Goal: Task Accomplishment & Management: Complete application form

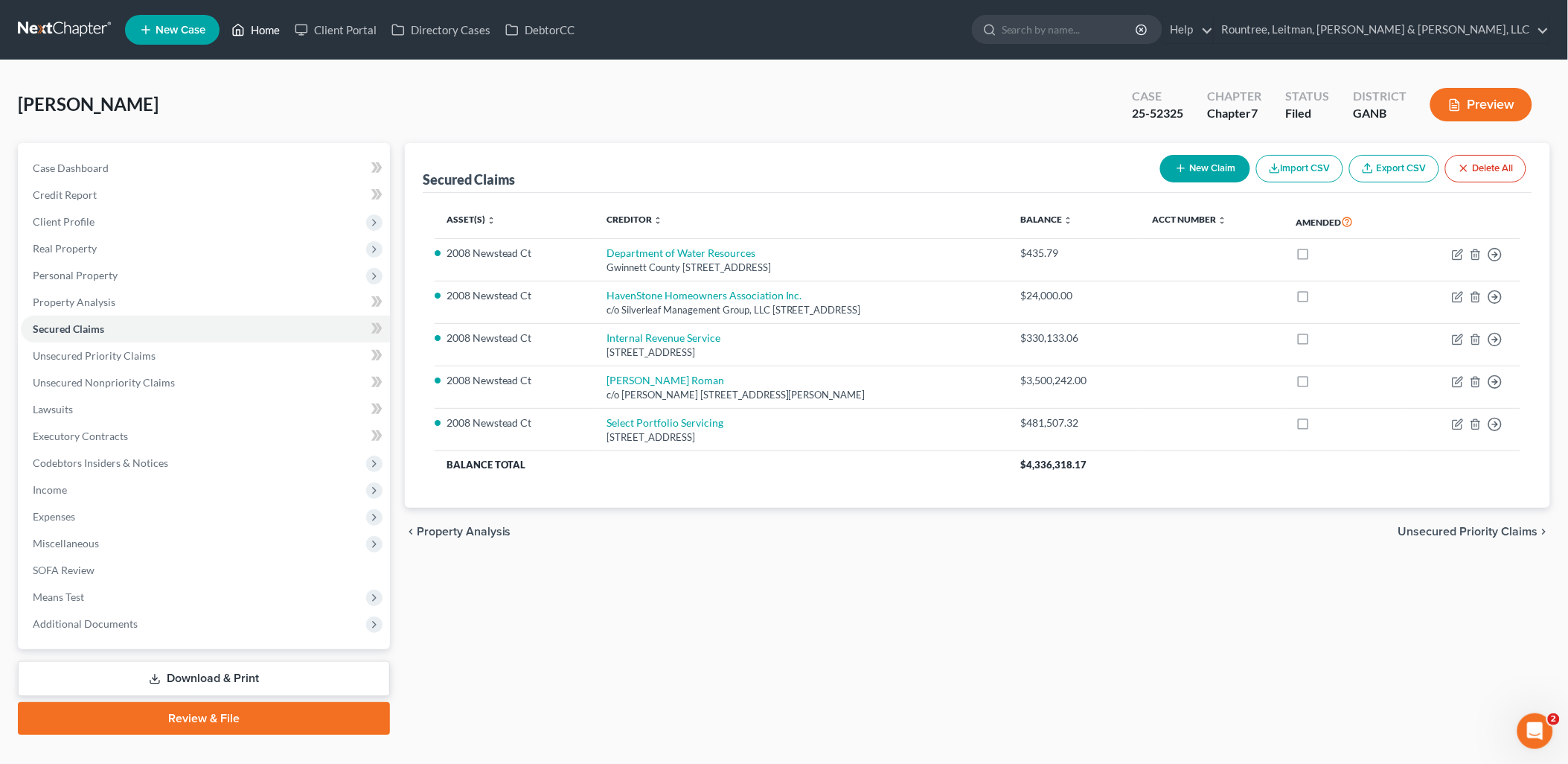
click at [259, 27] on link "Home" at bounding box center [255, 29] width 63 height 27
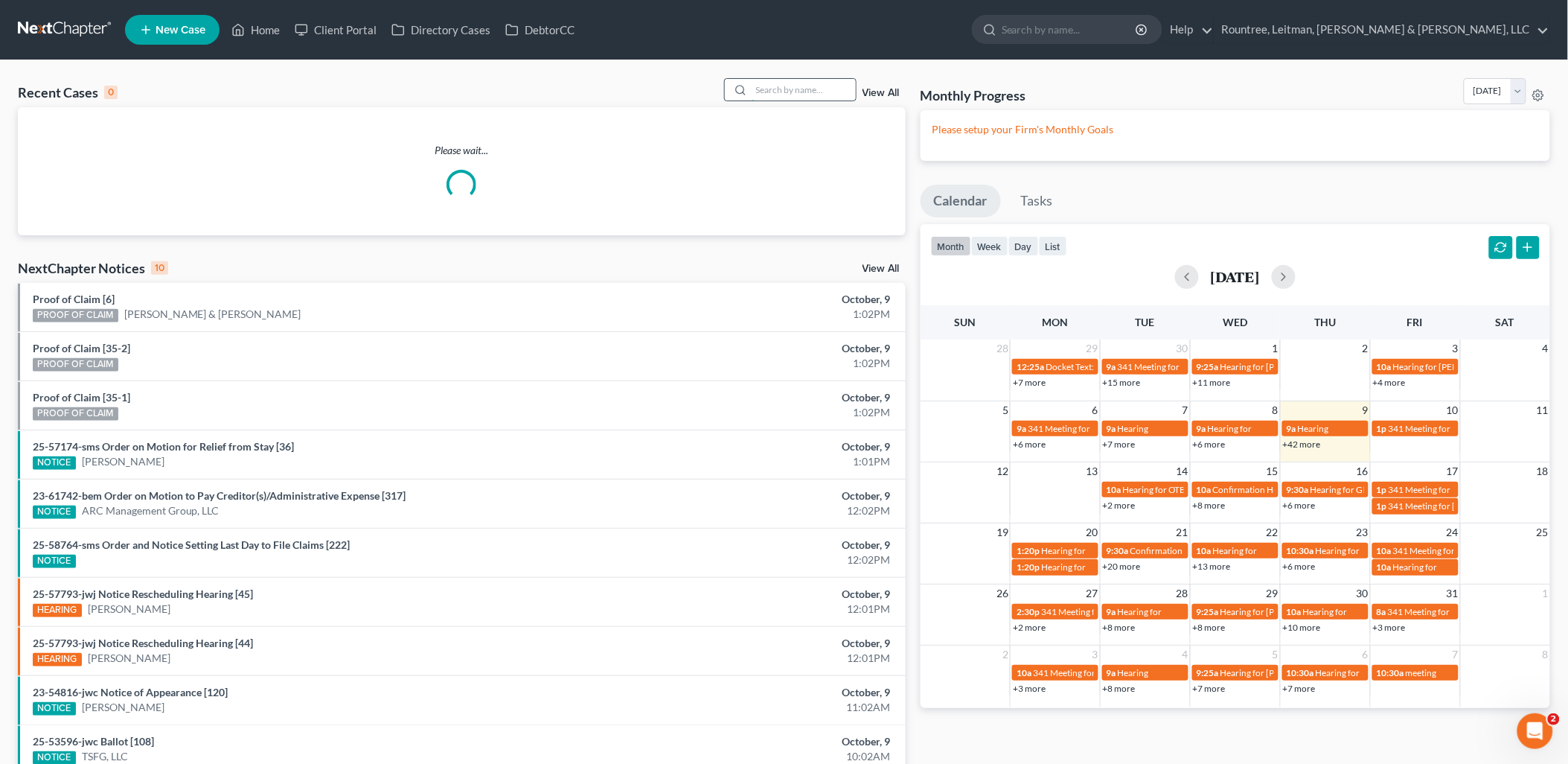
click at [786, 90] on input "search" at bounding box center [804, 89] width 105 height 21
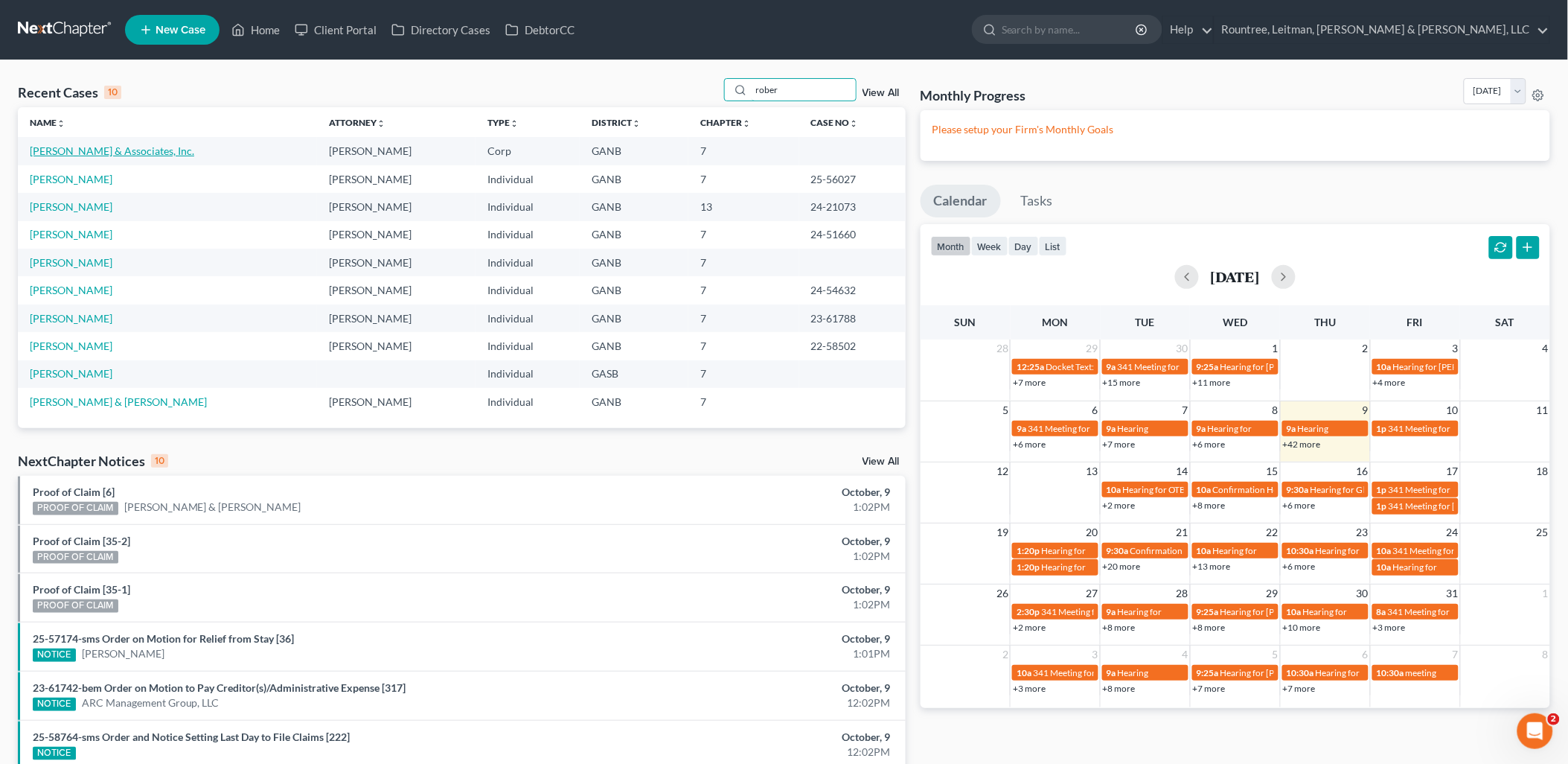
type input "rober"
click at [90, 150] on link "[PERSON_NAME] & Associates, Inc." at bounding box center [112, 150] width 165 height 13
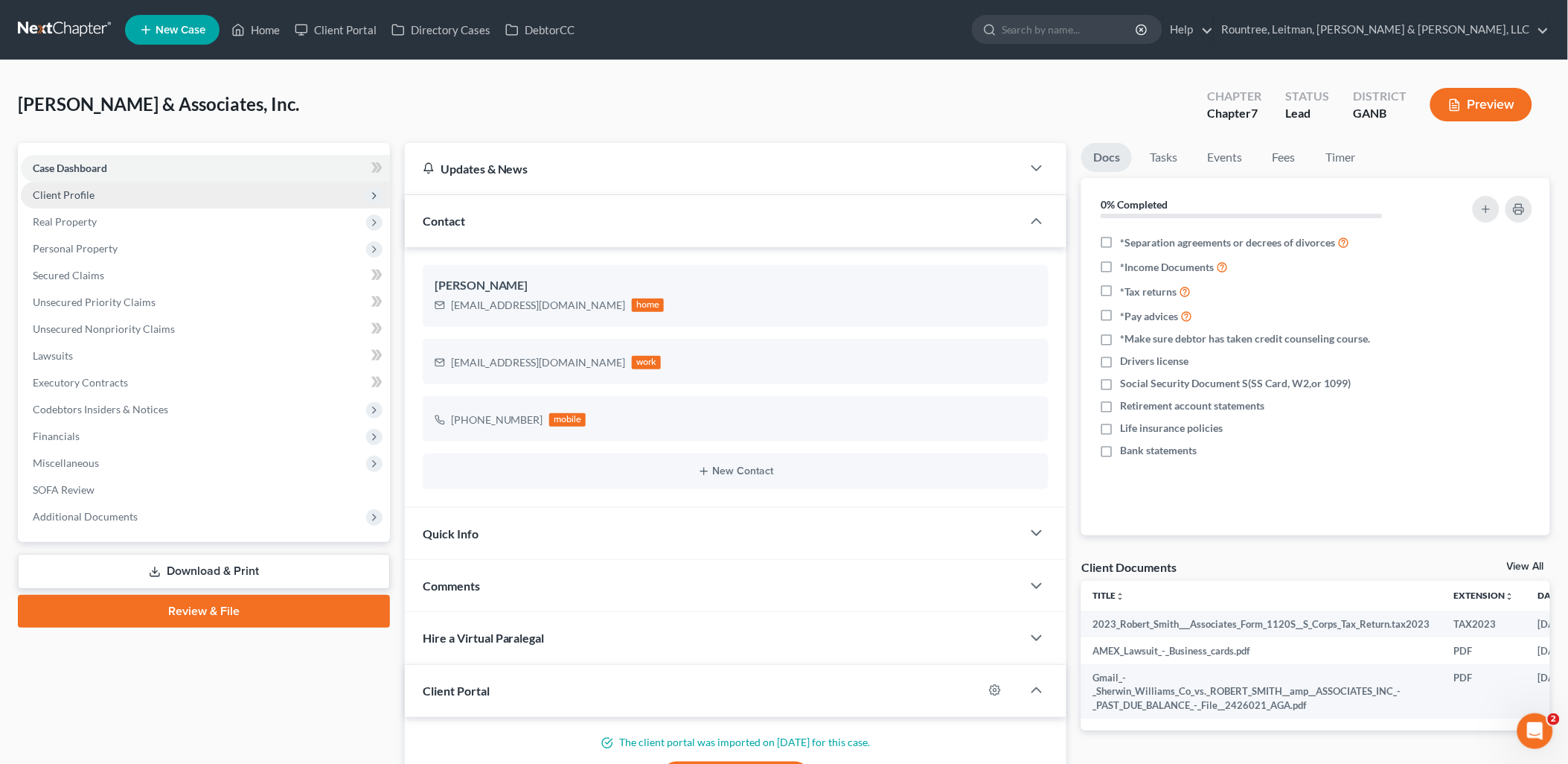
click at [176, 190] on span "Client Profile" at bounding box center [205, 195] width 369 height 27
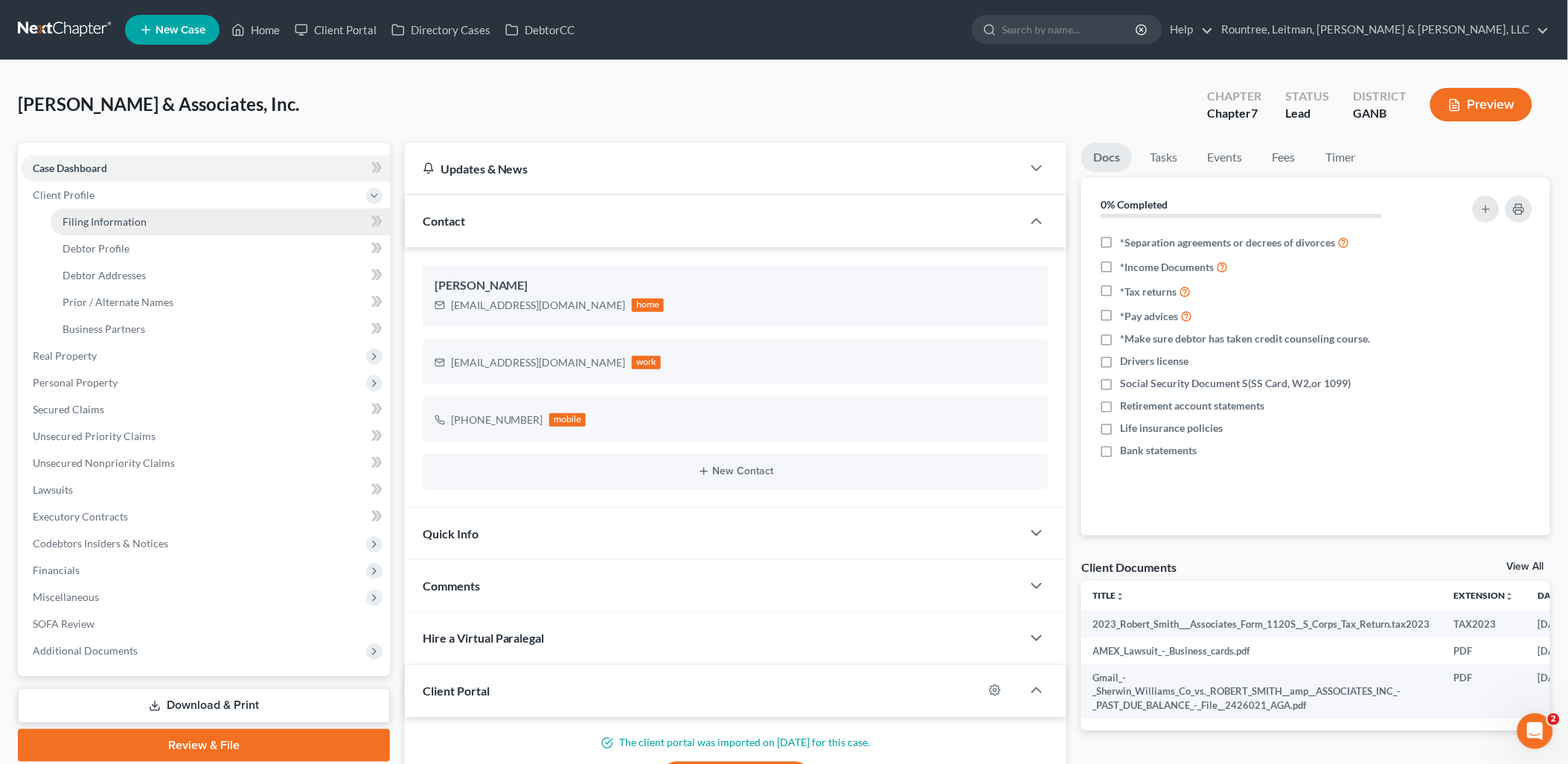
click at [156, 214] on link "Filing Information" at bounding box center [220, 221] width 339 height 27
select select "3"
select select "1"
select select "0"
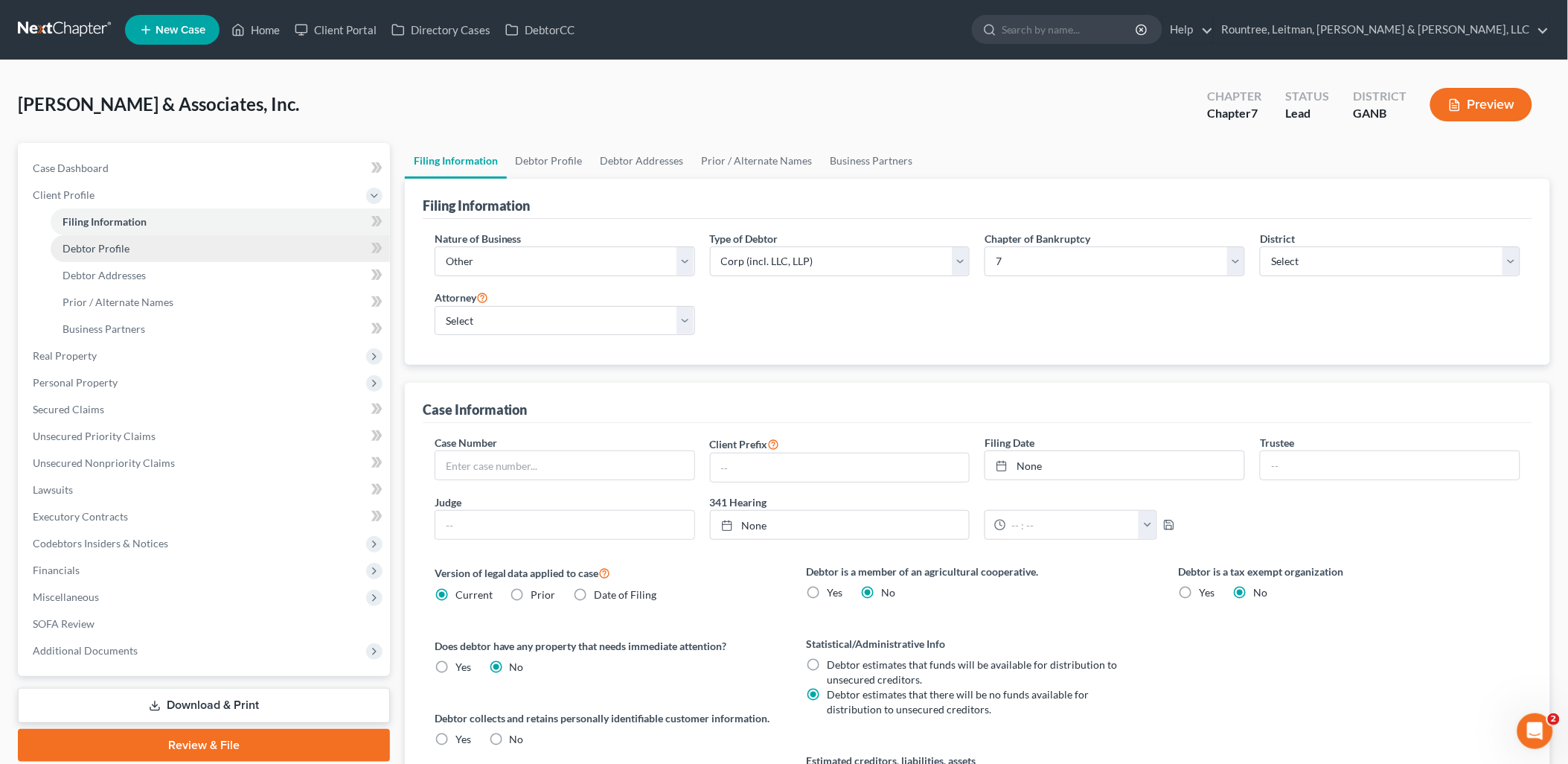
click at [135, 244] on link "Debtor Profile" at bounding box center [220, 248] width 339 height 27
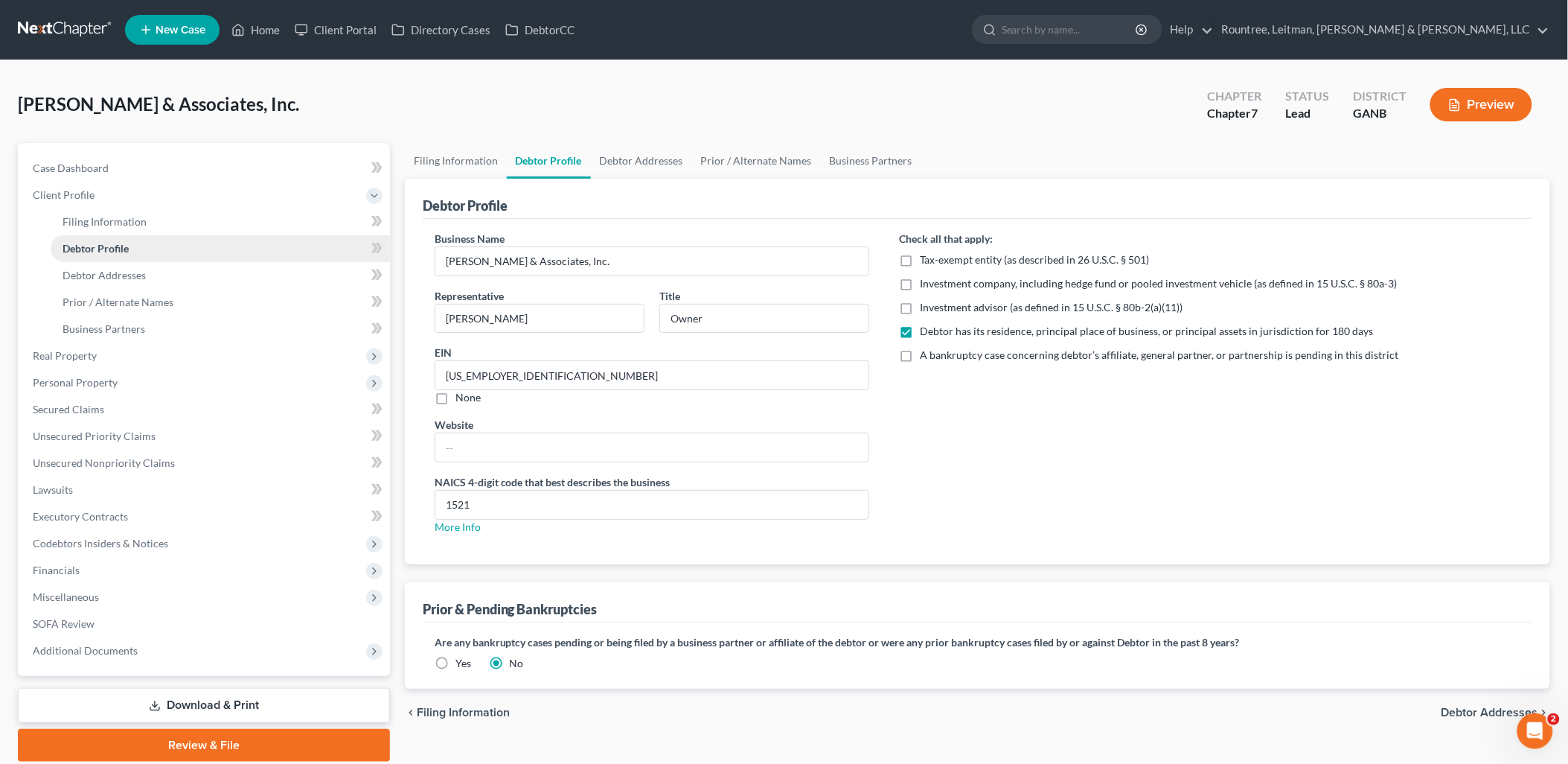
radio input "true"
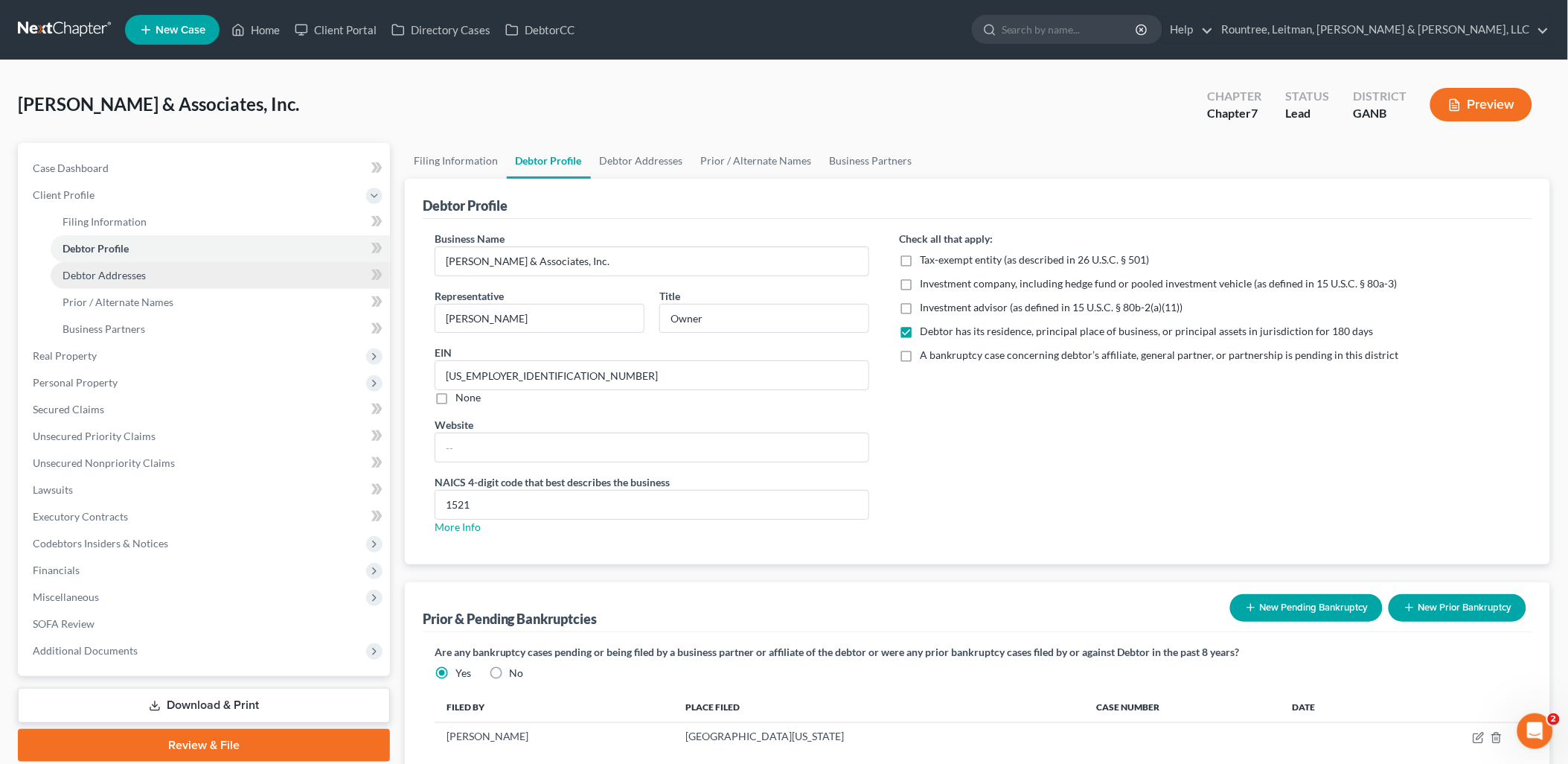
click at [129, 280] on span "Debtor Addresses" at bounding box center [104, 274] width 83 height 13
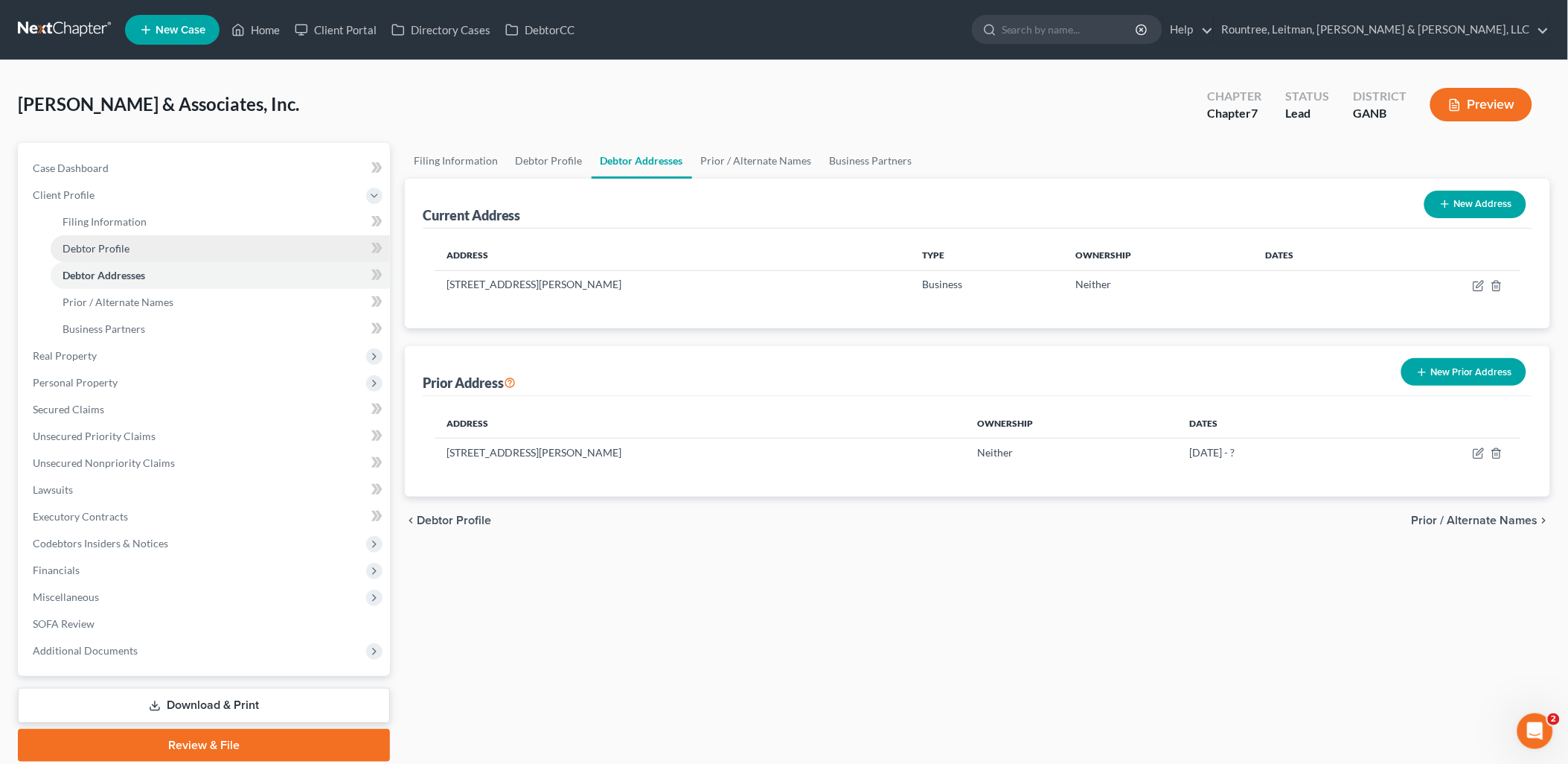
click at [139, 250] on link "Debtor Profile" at bounding box center [220, 248] width 339 height 27
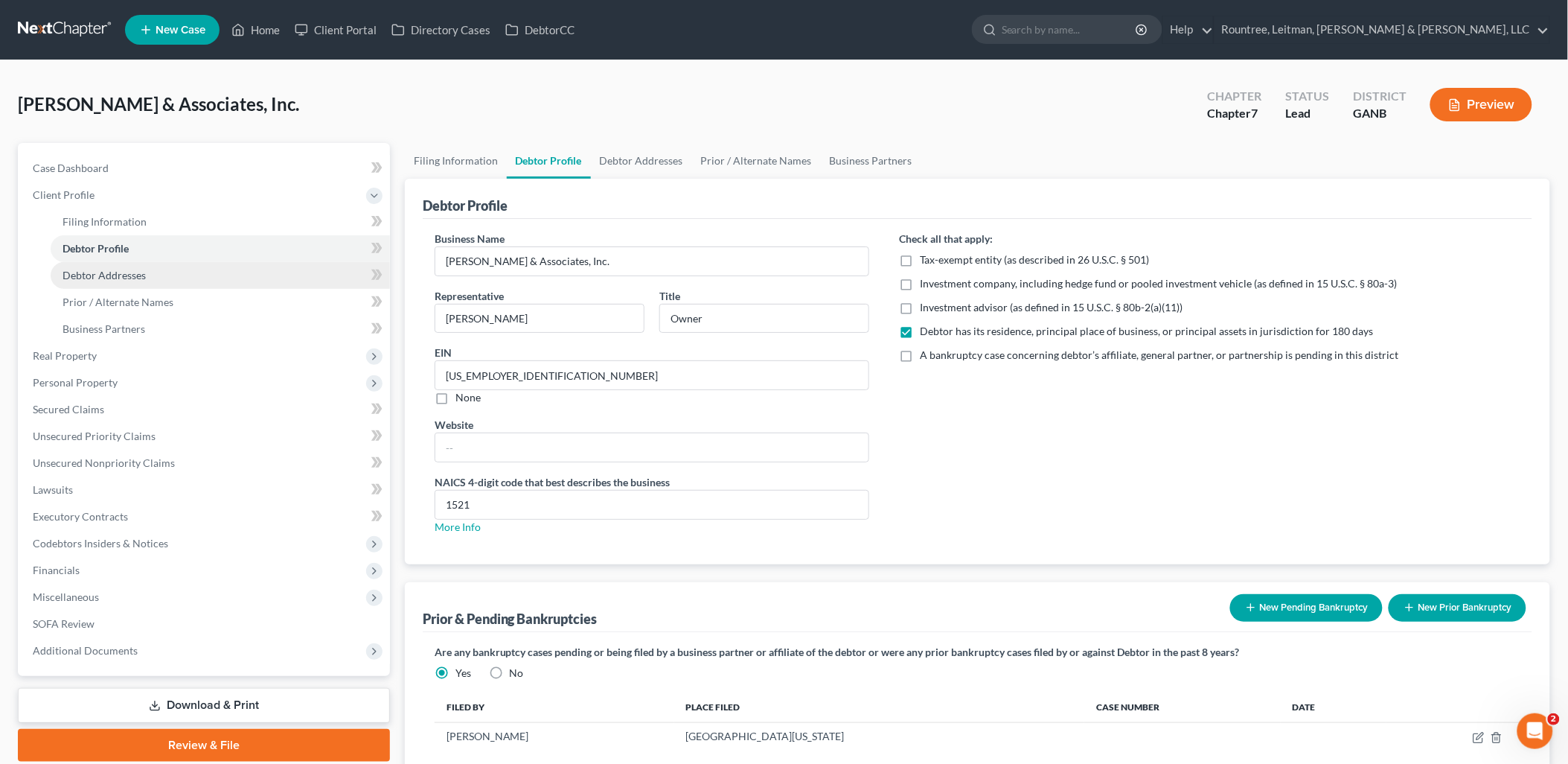
click at [136, 280] on span "Debtor Addresses" at bounding box center [104, 274] width 83 height 13
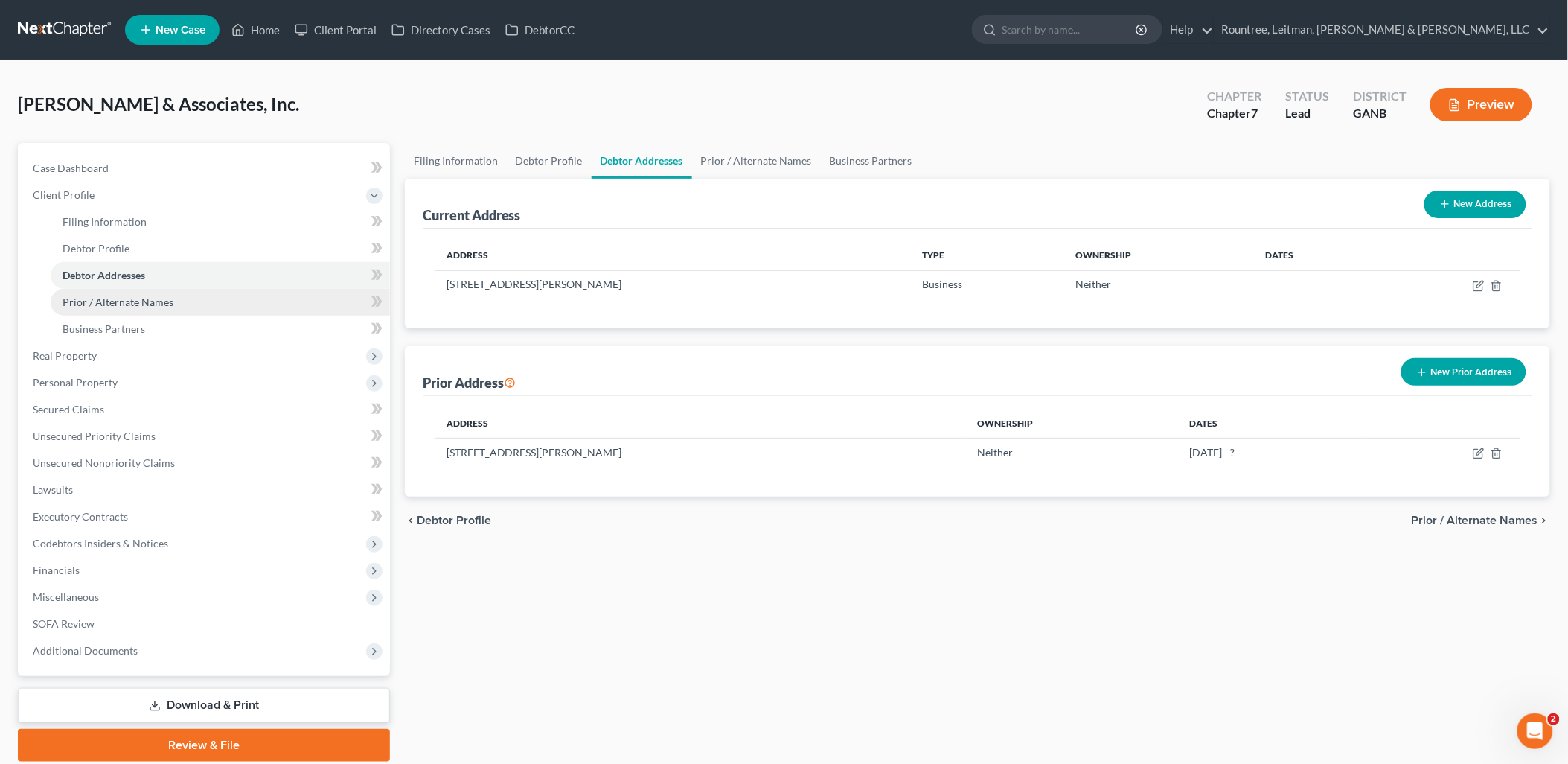
click at [143, 304] on span "Prior / Alternate Names" at bounding box center [117, 302] width 111 height 13
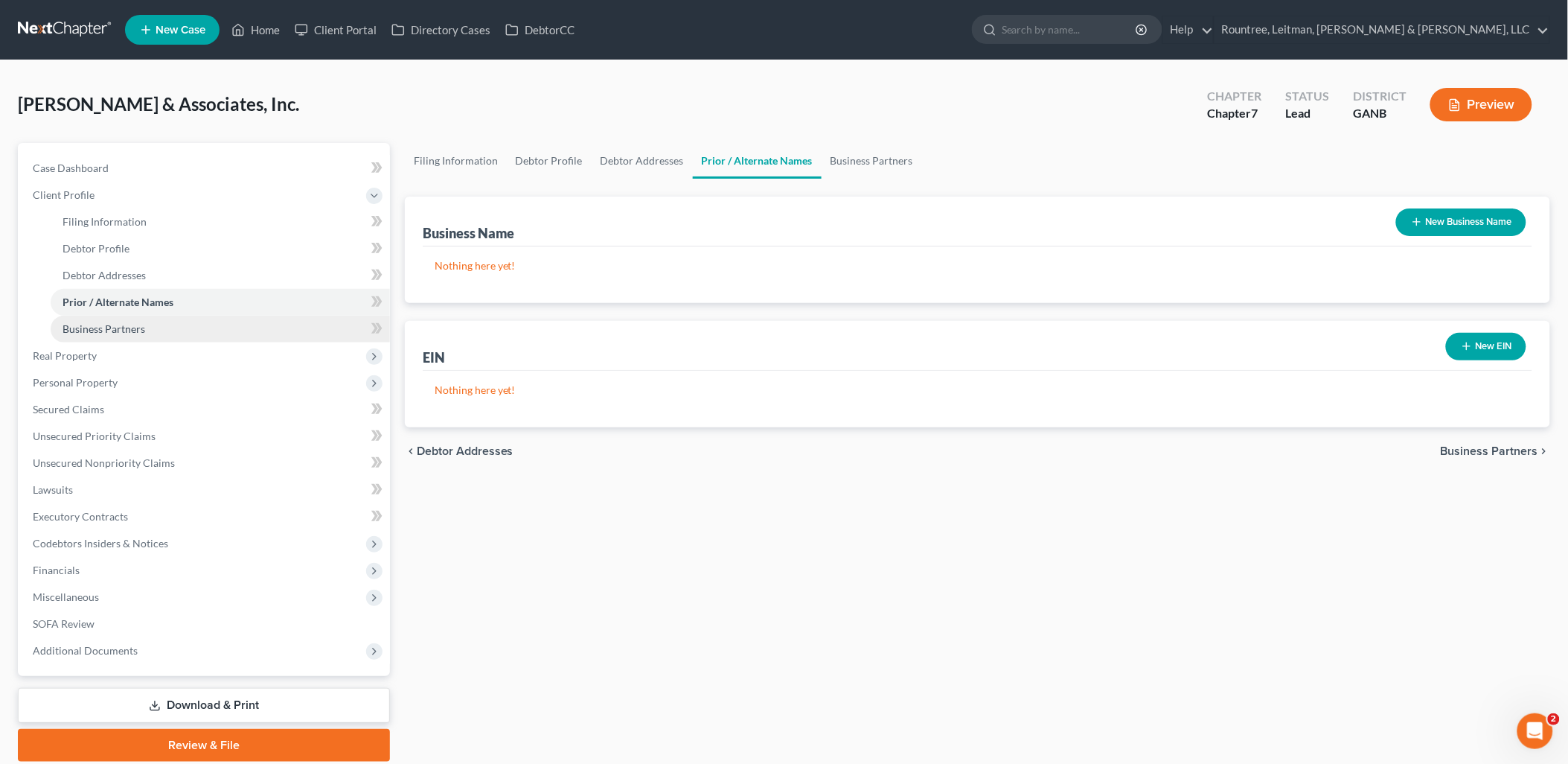
click at [138, 337] on link "Business Partners" at bounding box center [220, 328] width 339 height 27
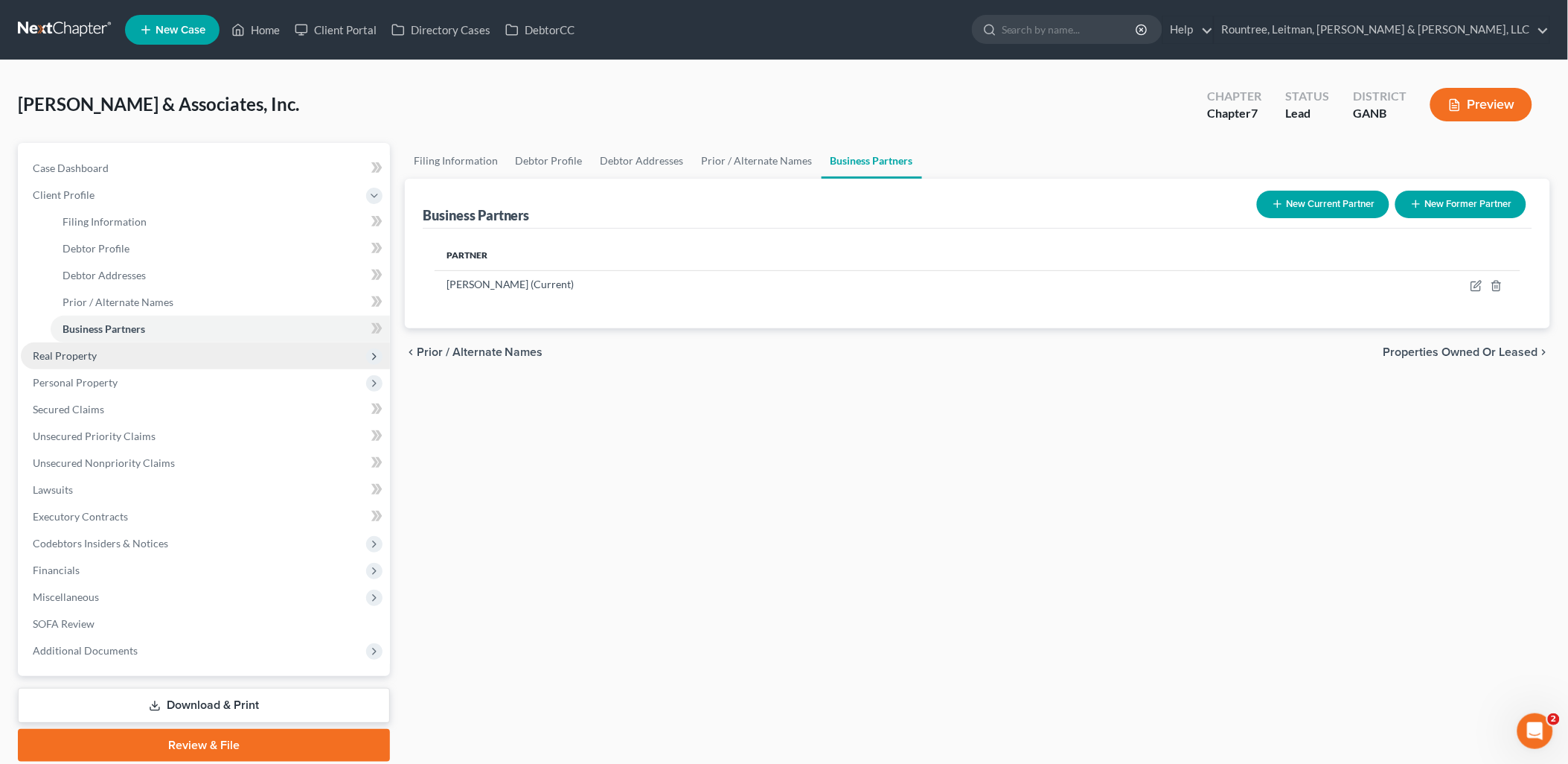
click at [101, 352] on span "Real Property" at bounding box center [205, 355] width 369 height 27
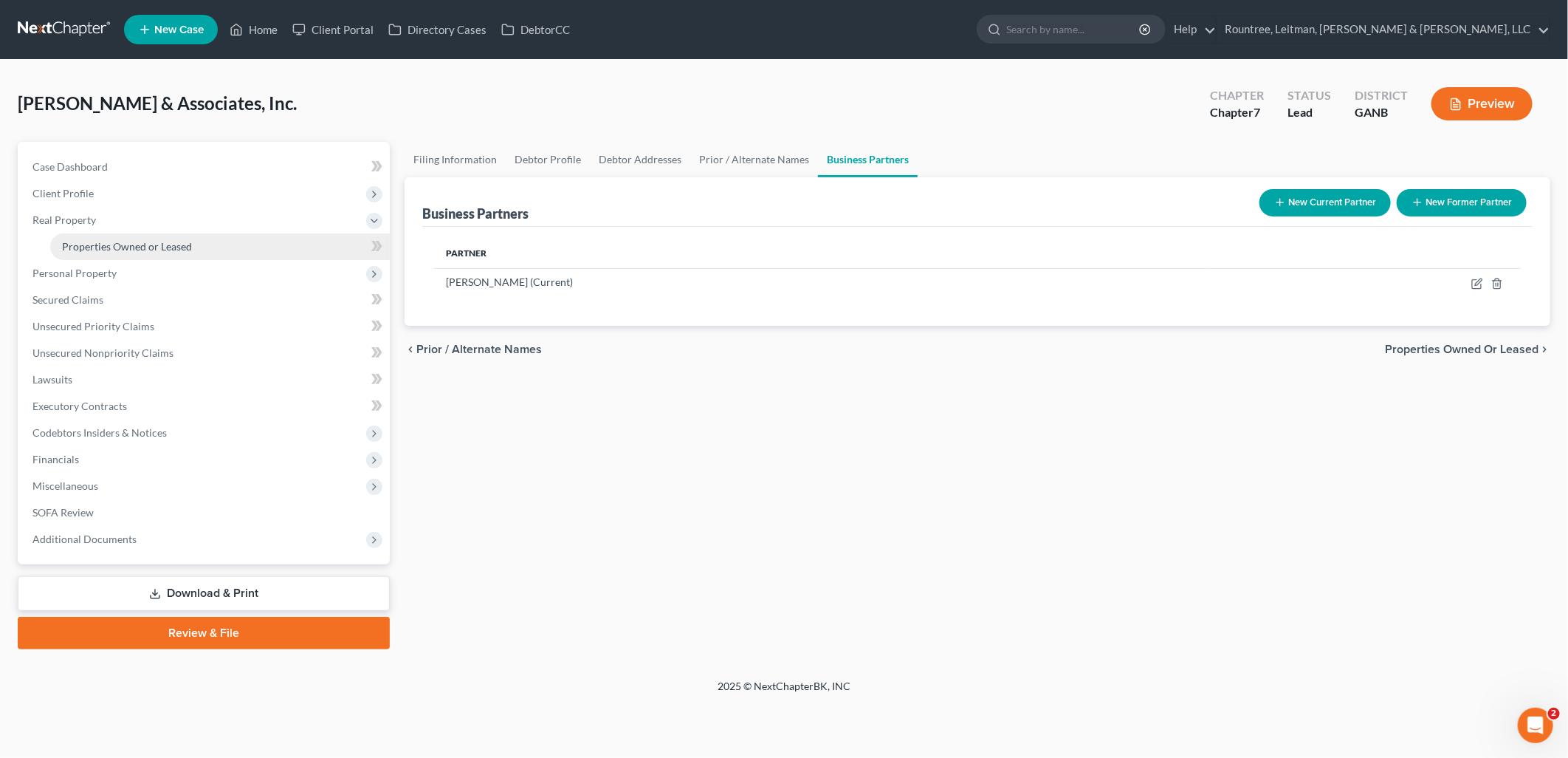
click at [128, 248] on span "Properties Owned or Leased" at bounding box center [127, 246] width 130 height 13
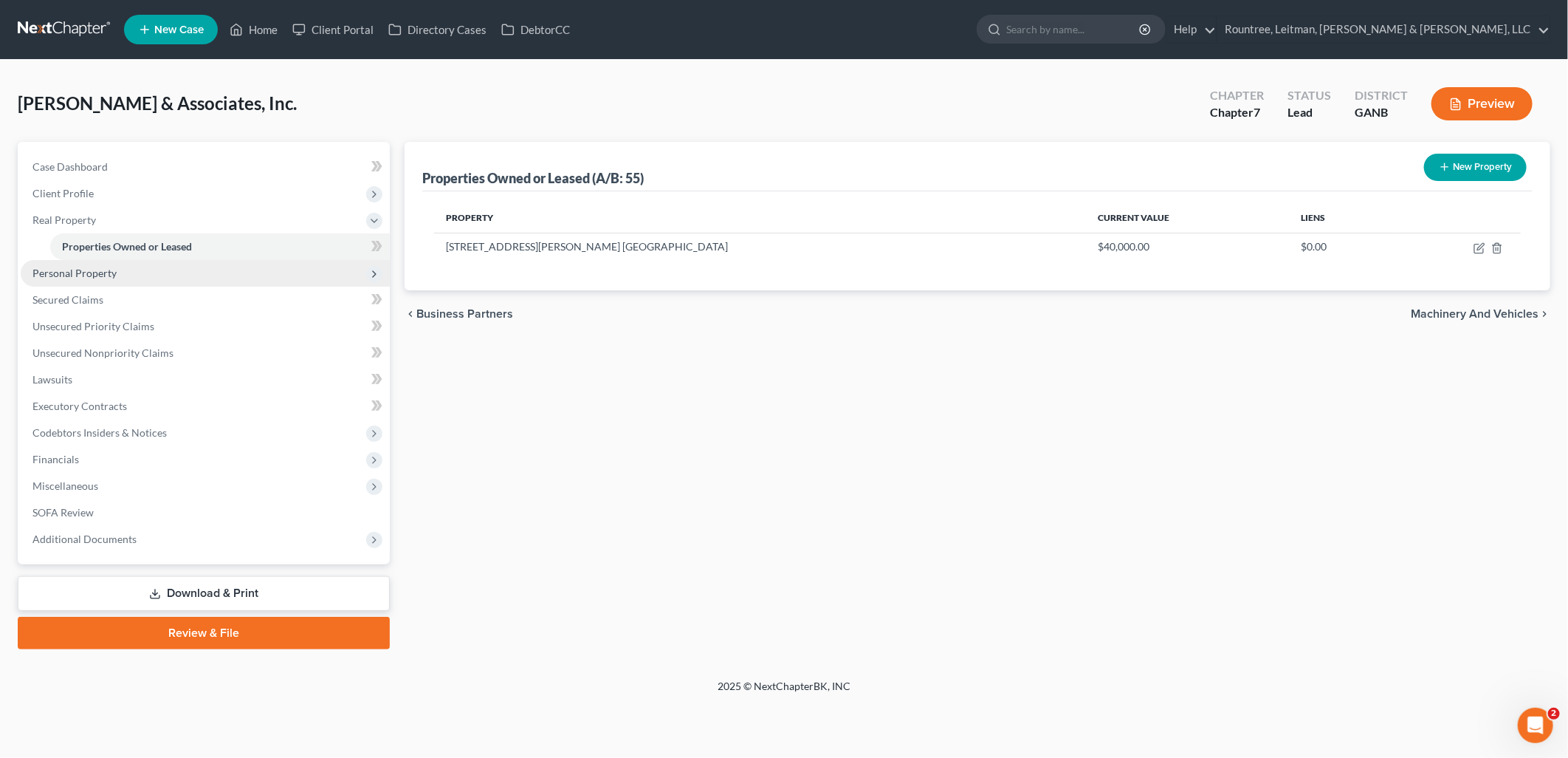
click at [116, 277] on span "Personal Property" at bounding box center [205, 273] width 369 height 26
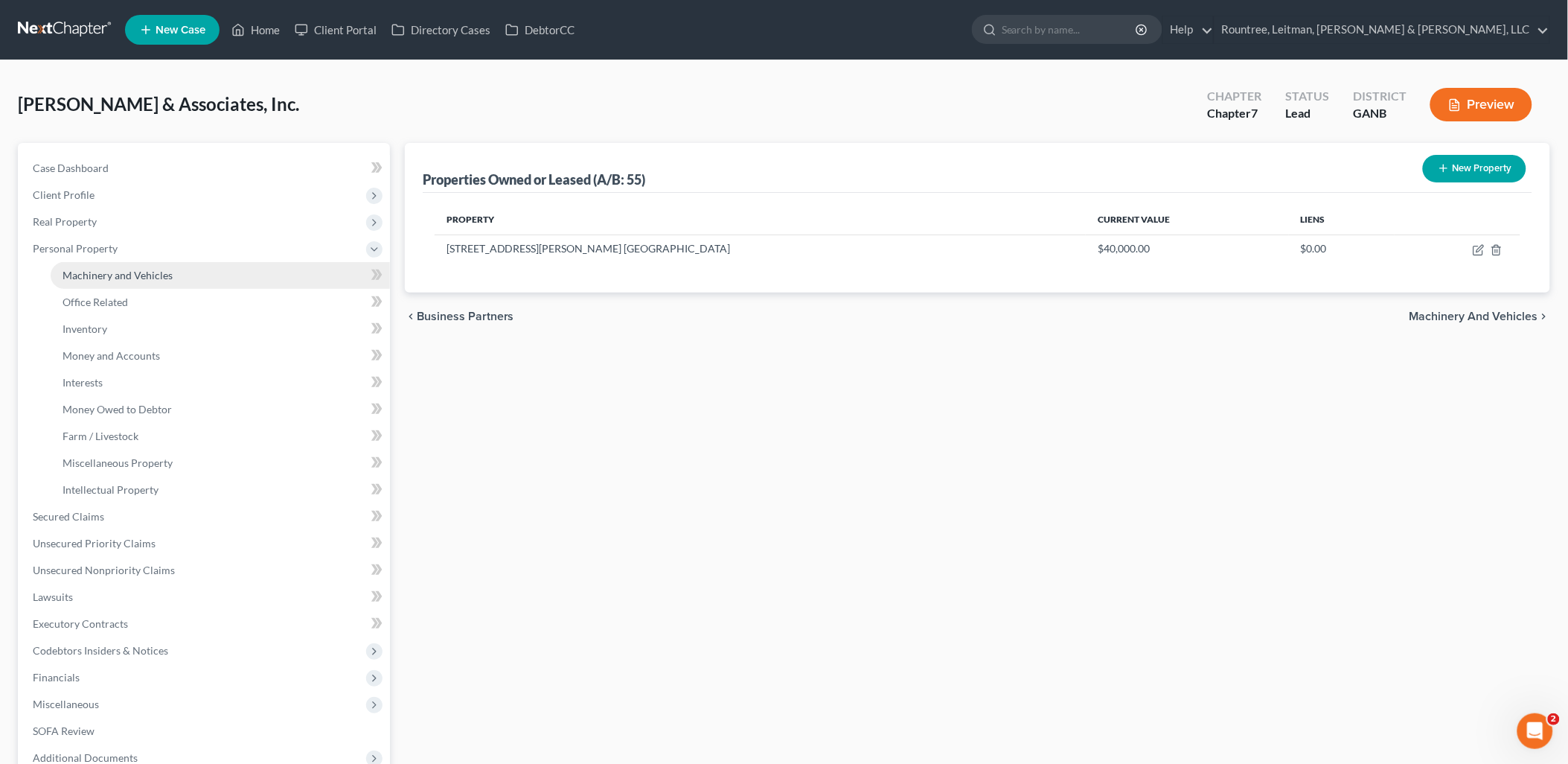
click at [117, 278] on span "Machinery and Vehicles" at bounding box center [117, 274] width 110 height 13
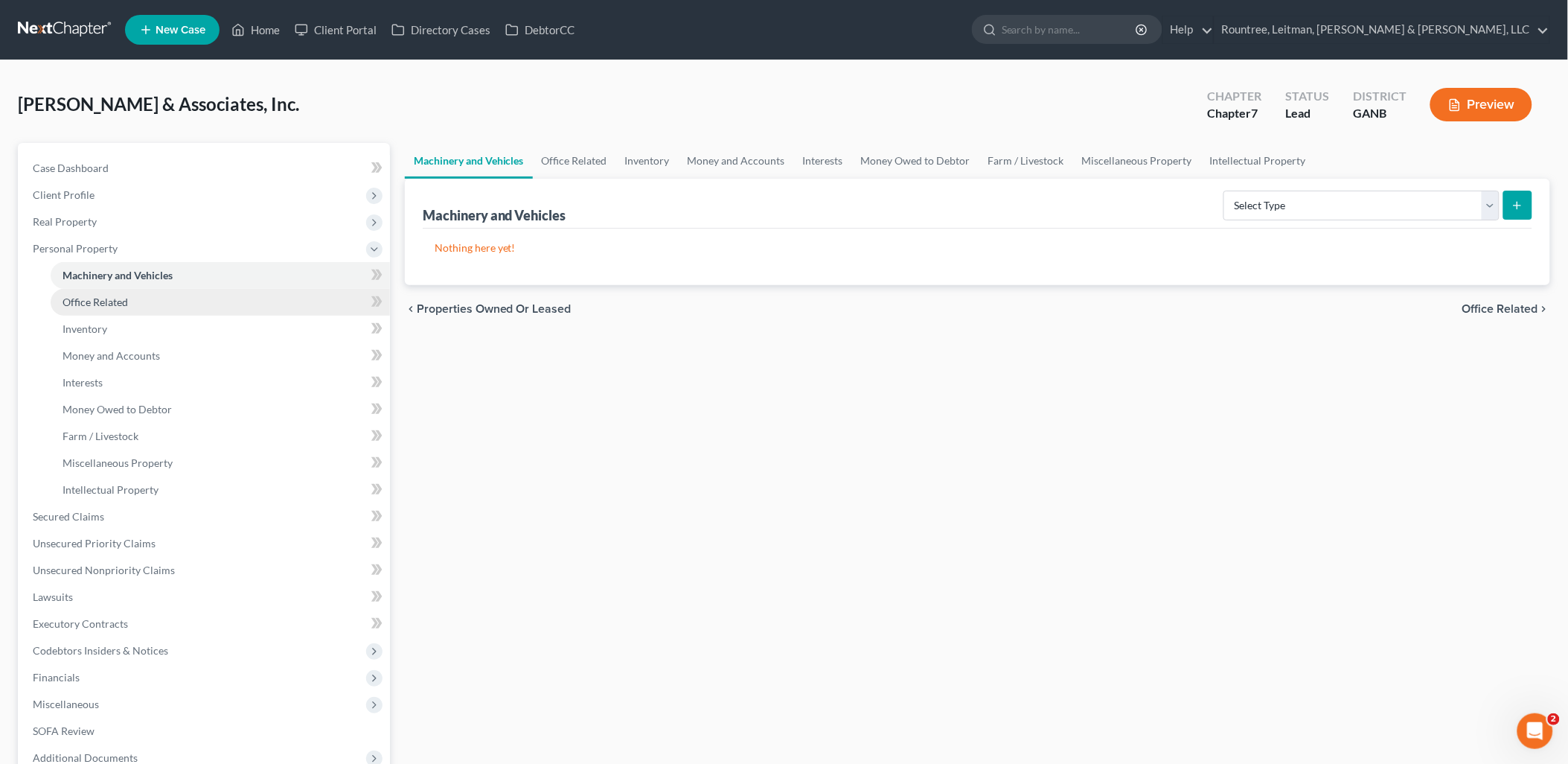
click at [117, 307] on link "Office Related" at bounding box center [220, 302] width 339 height 27
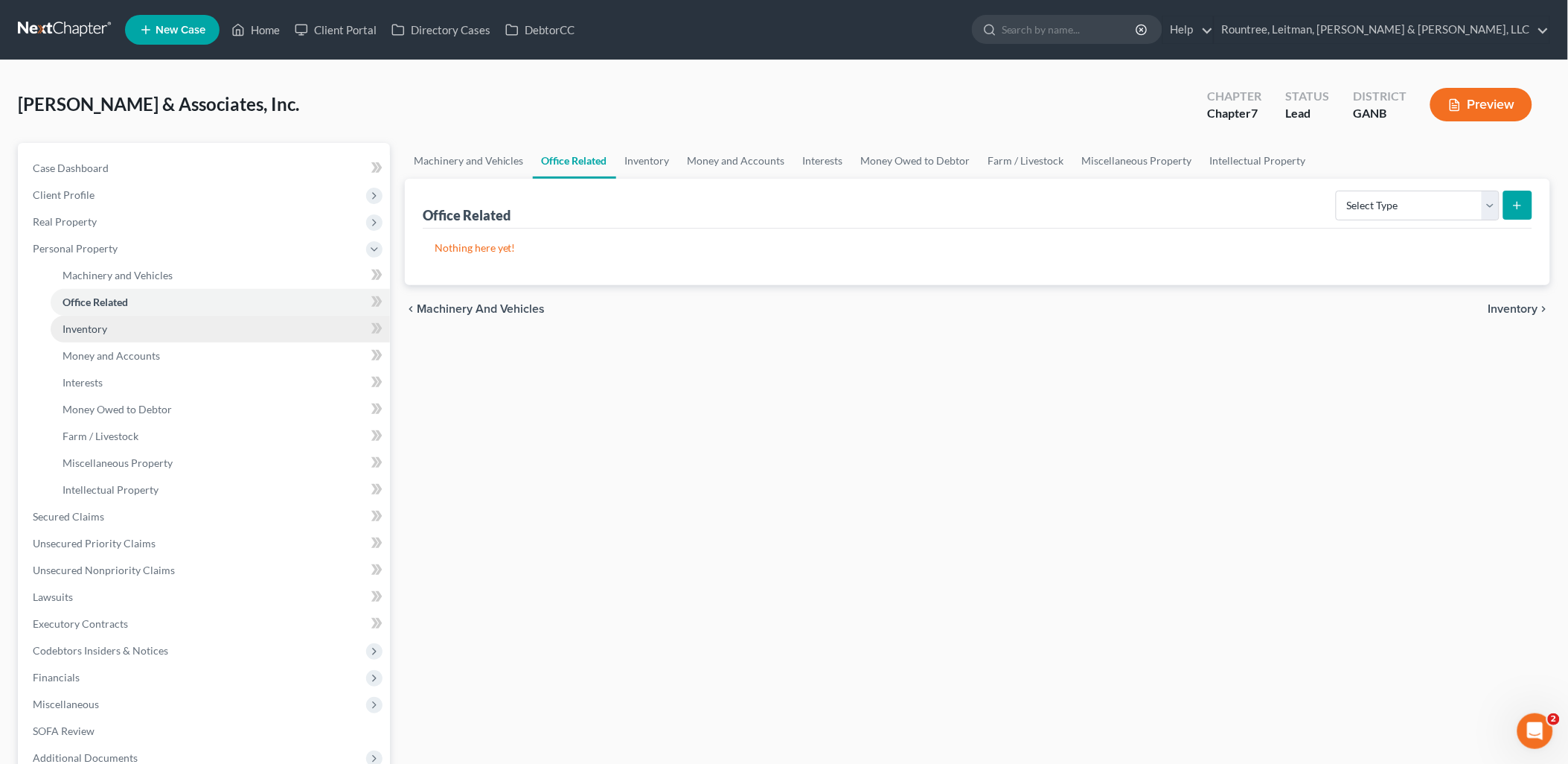
click at [109, 329] on link "Inventory" at bounding box center [220, 328] width 339 height 27
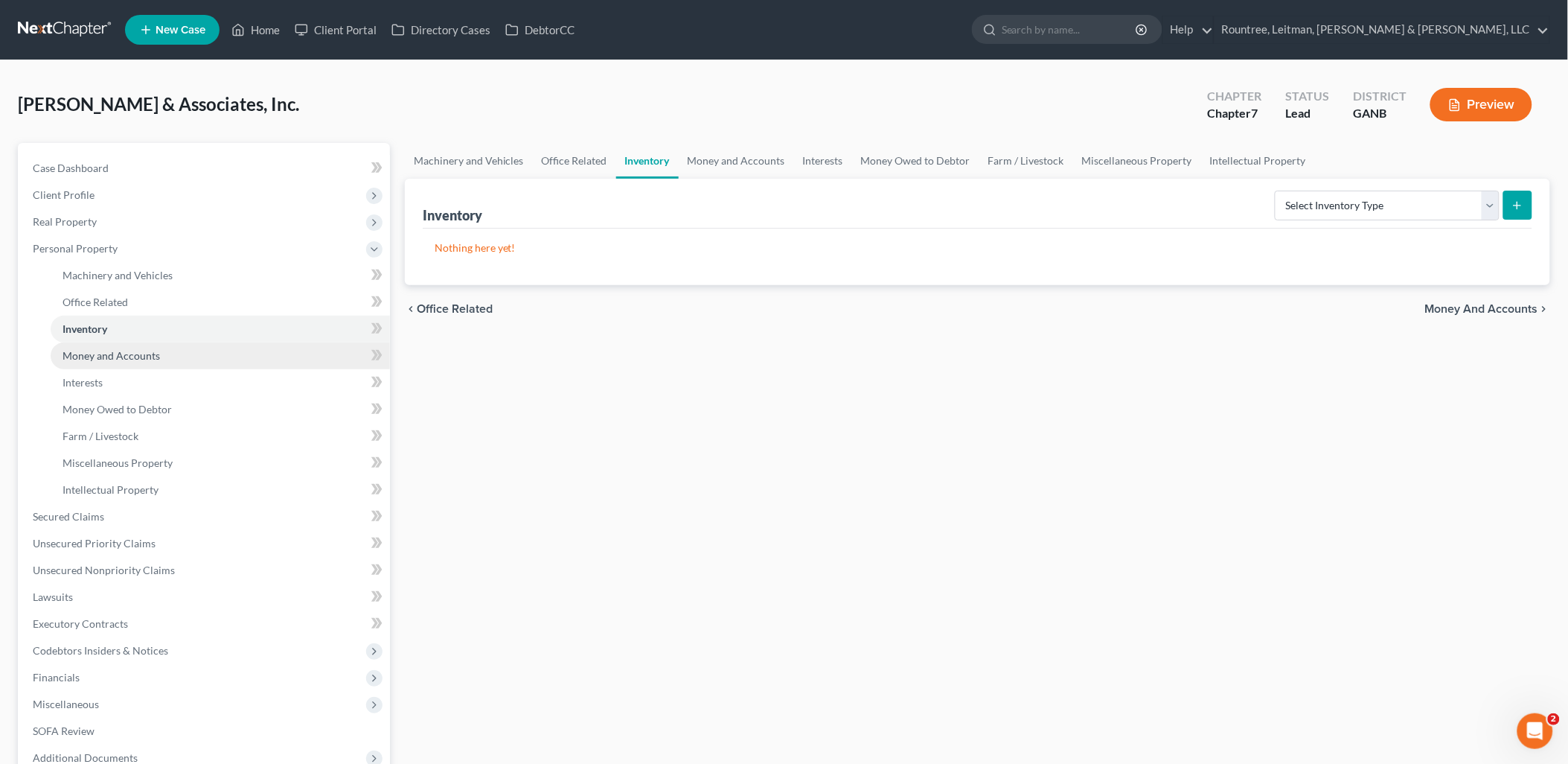
click at [117, 352] on span "Money and Accounts" at bounding box center [111, 355] width 98 height 13
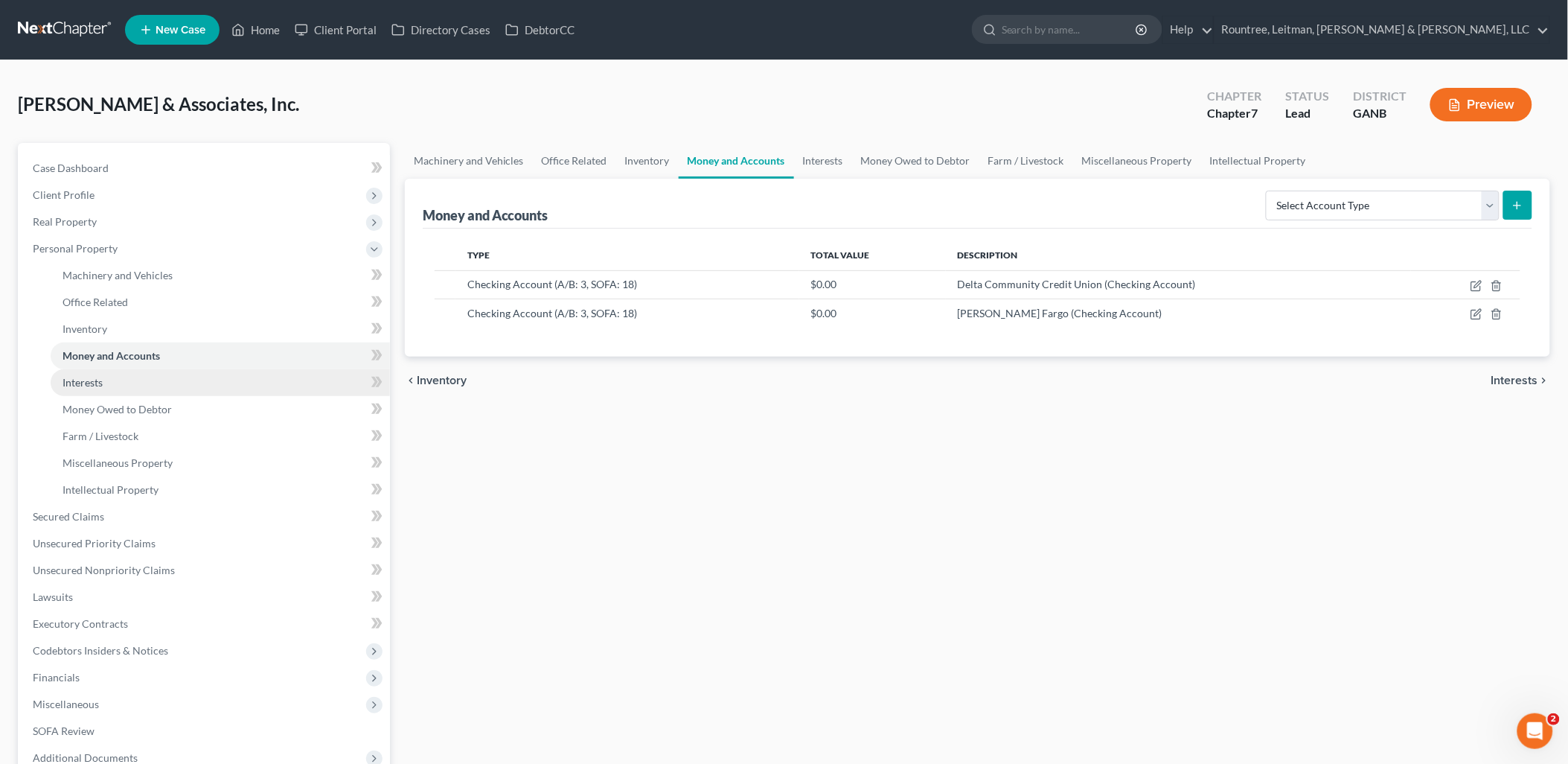
click at [102, 378] on span "Interests" at bounding box center [82, 382] width 40 height 13
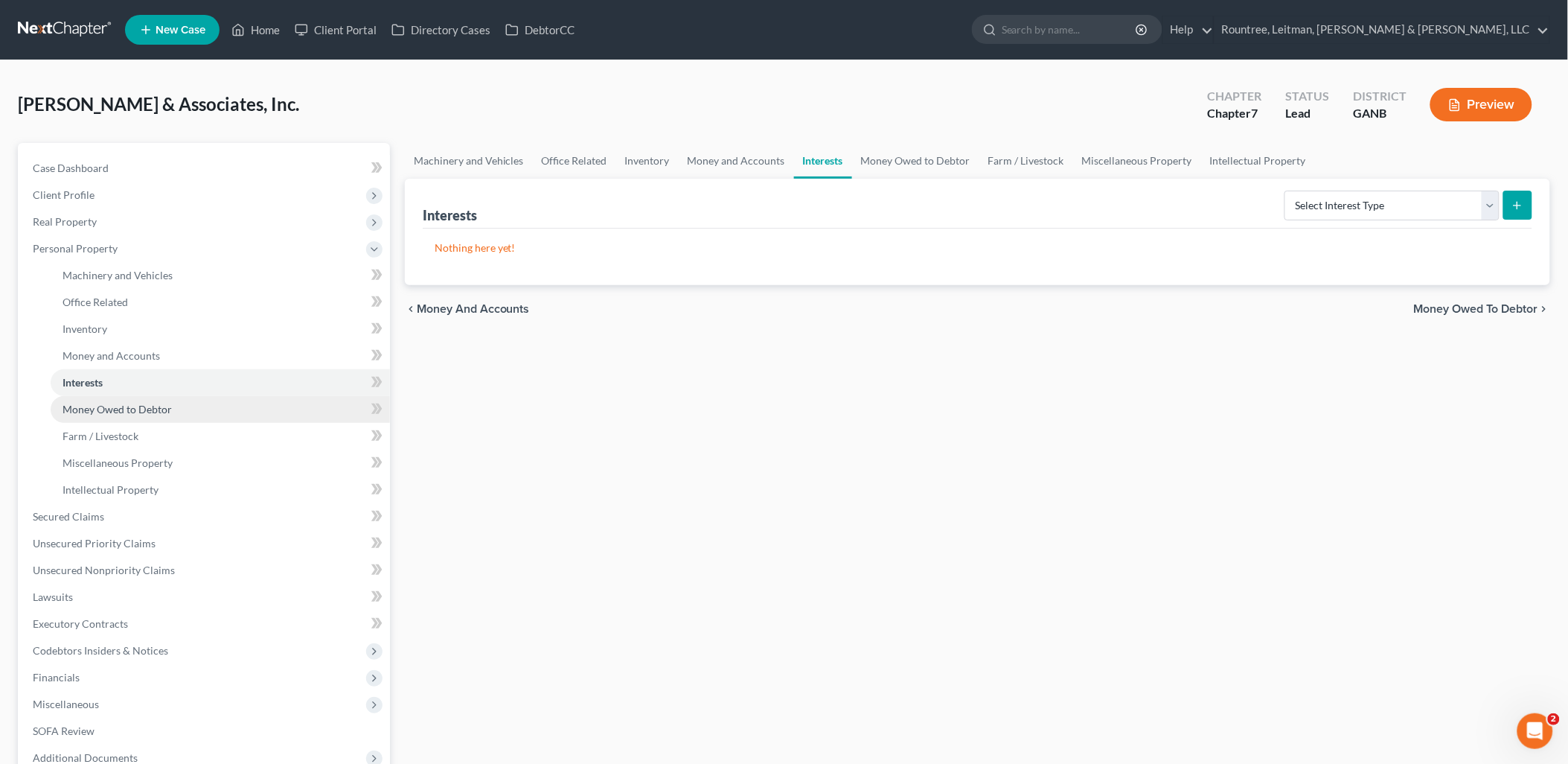
click at [110, 403] on span "Money Owed to Debtor" at bounding box center [117, 409] width 110 height 13
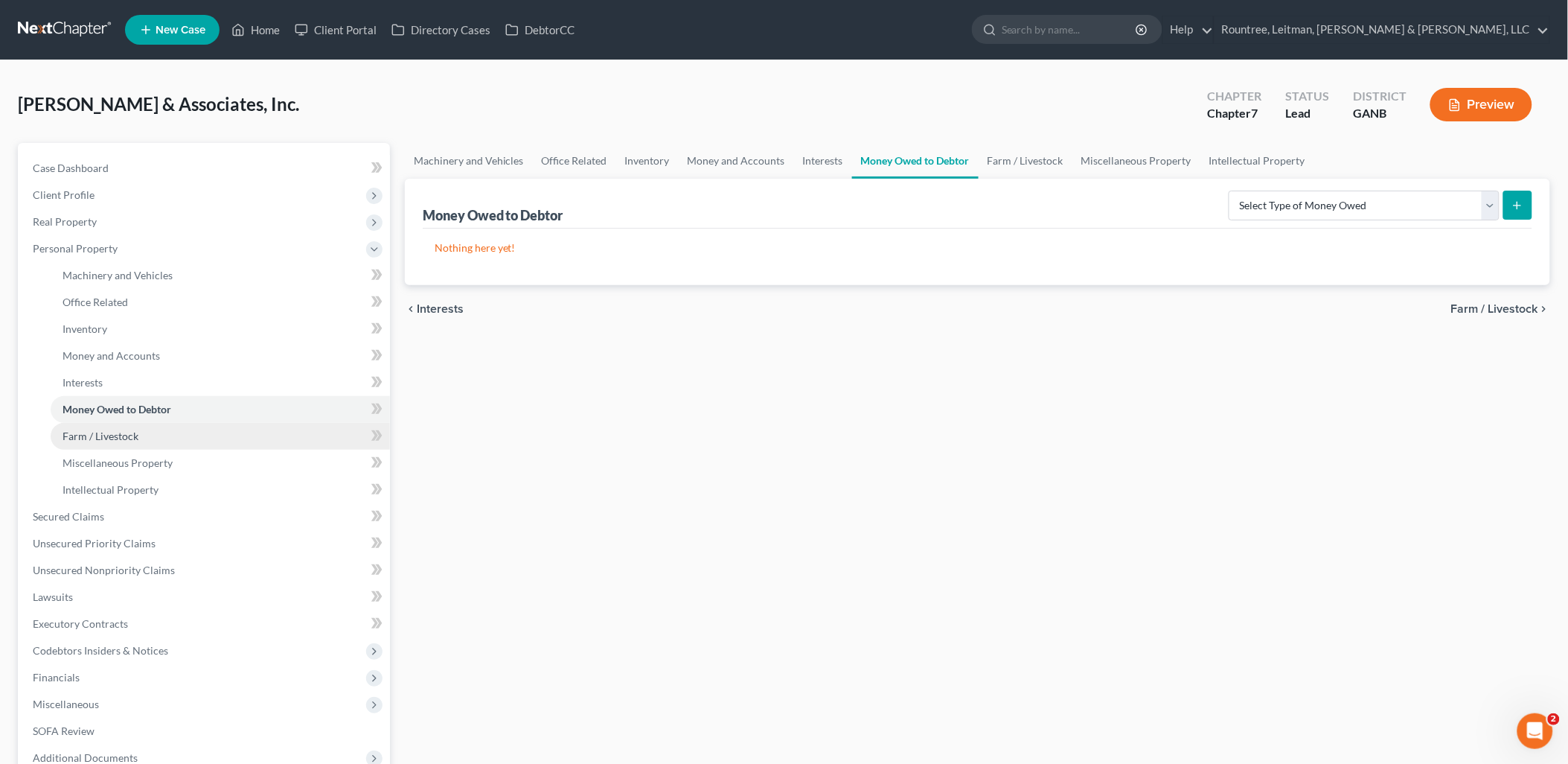
click at [109, 425] on link "Farm / Livestock" at bounding box center [220, 436] width 339 height 27
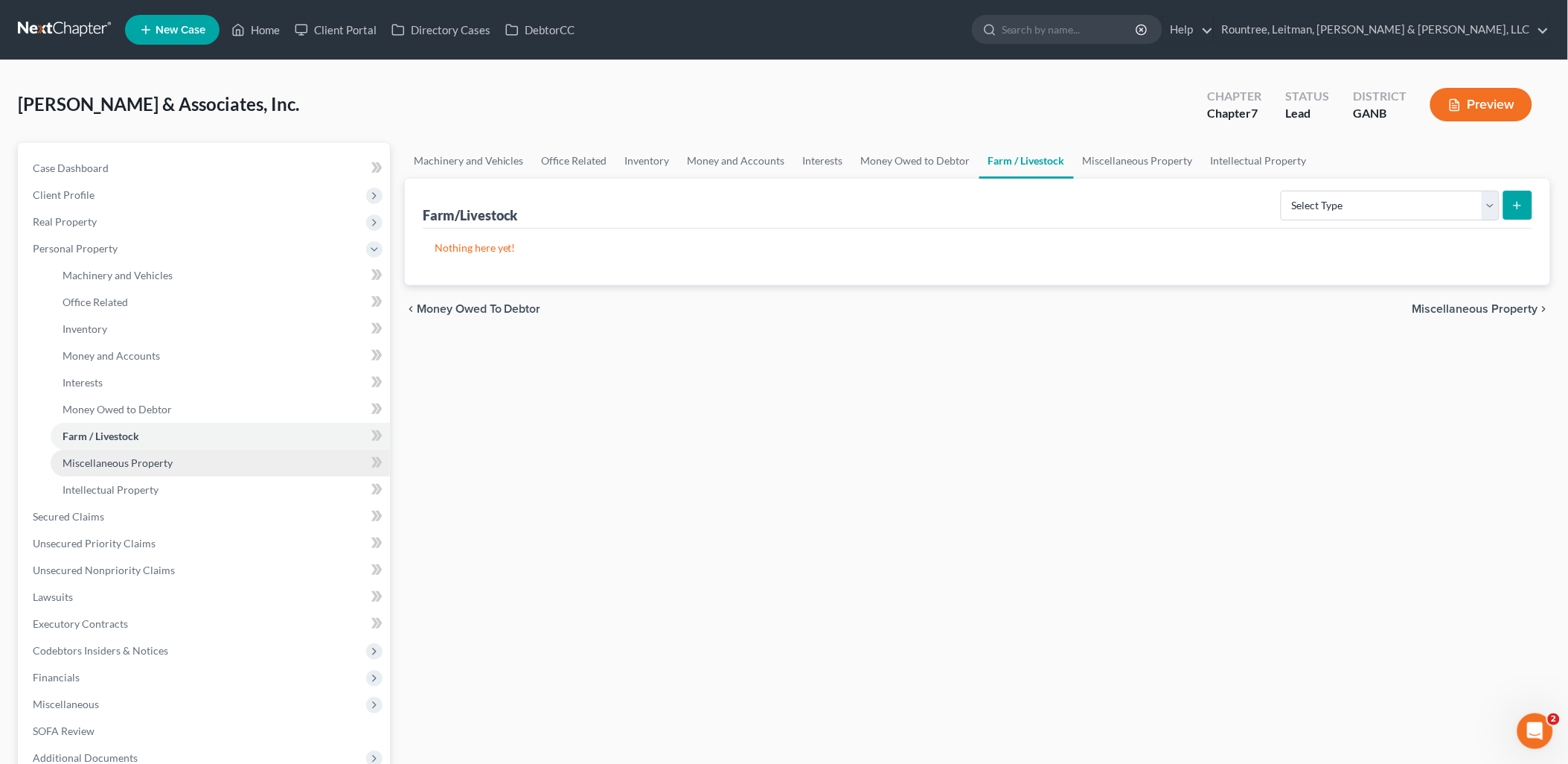
click at [109, 454] on link "Miscellaneous Property" at bounding box center [220, 462] width 339 height 27
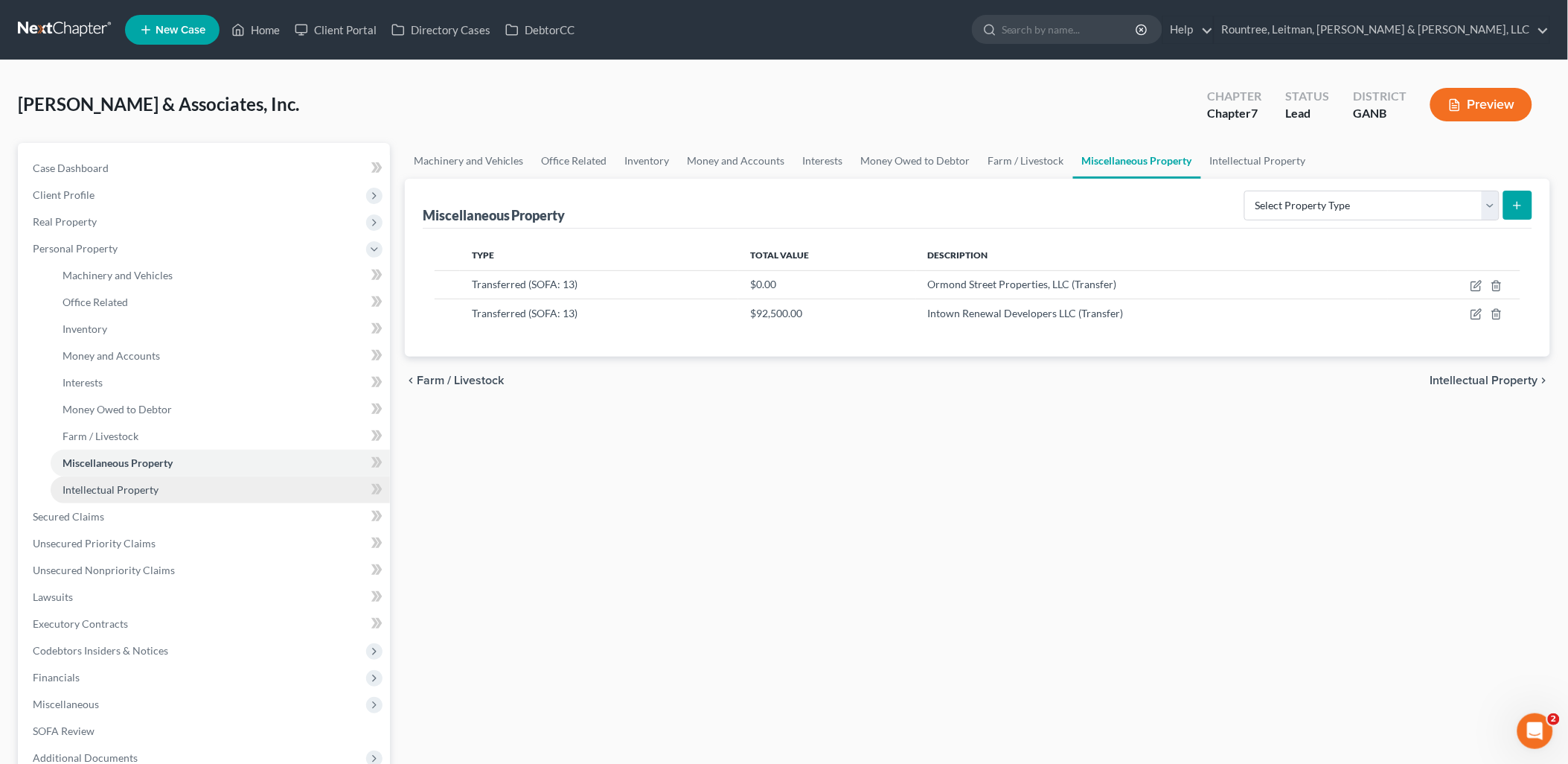
click at [120, 483] on span "Intellectual Property" at bounding box center [111, 489] width 96 height 13
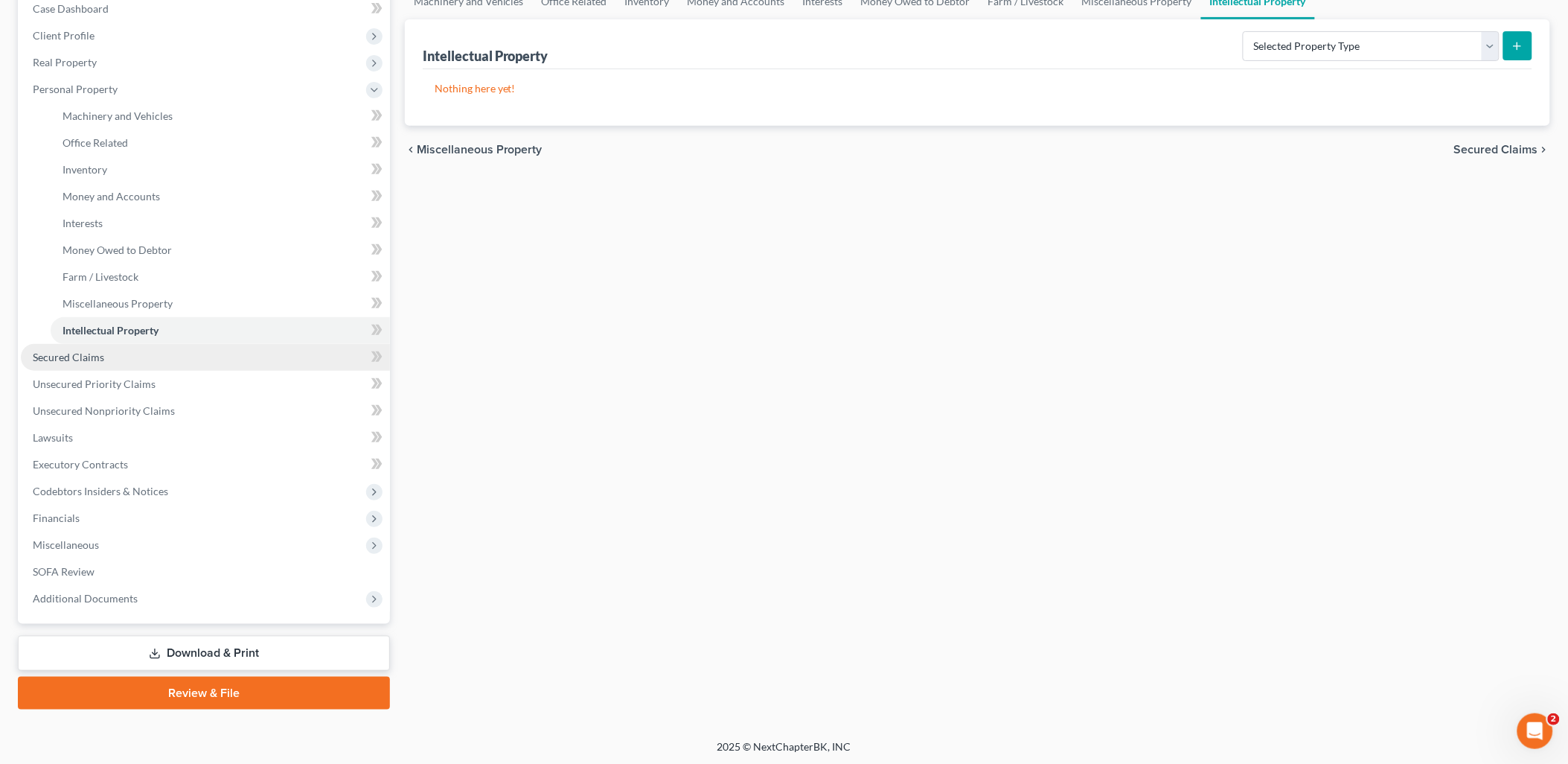
click at [108, 356] on link "Secured Claims" at bounding box center [205, 357] width 369 height 27
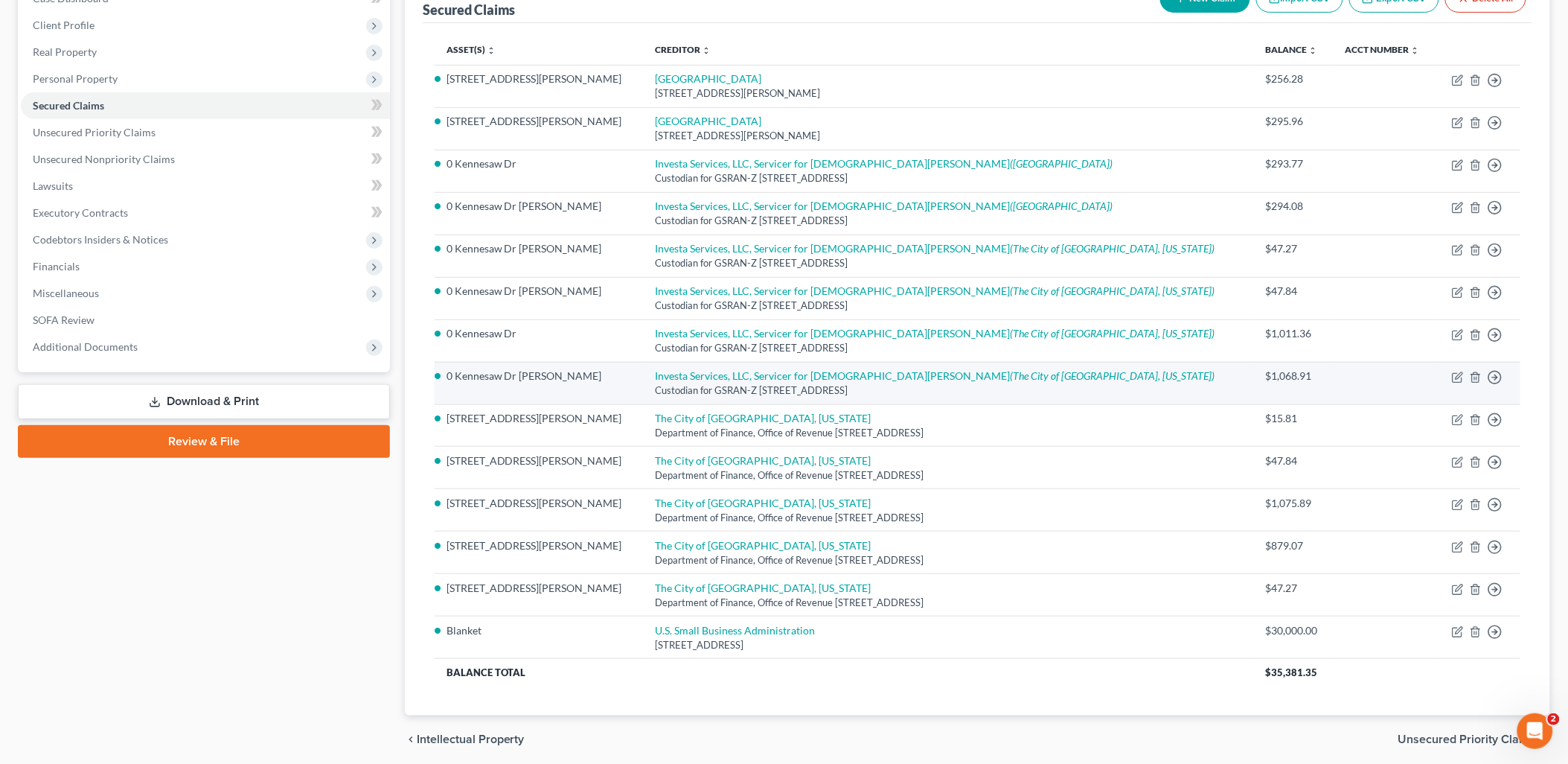
scroll to position [173, 0]
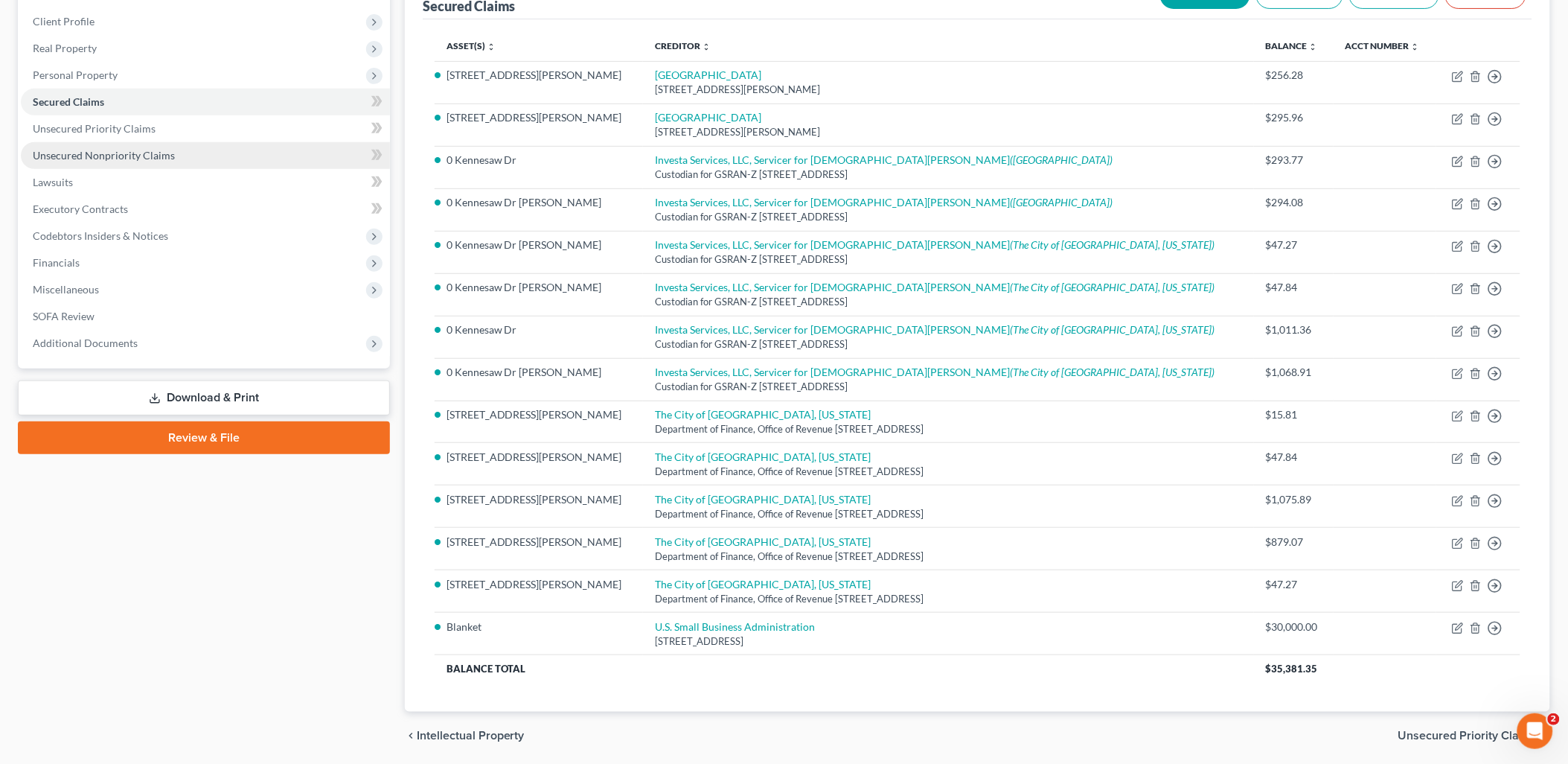
click at [159, 154] on span "Unsecured Nonpriority Claims" at bounding box center [104, 155] width 142 height 13
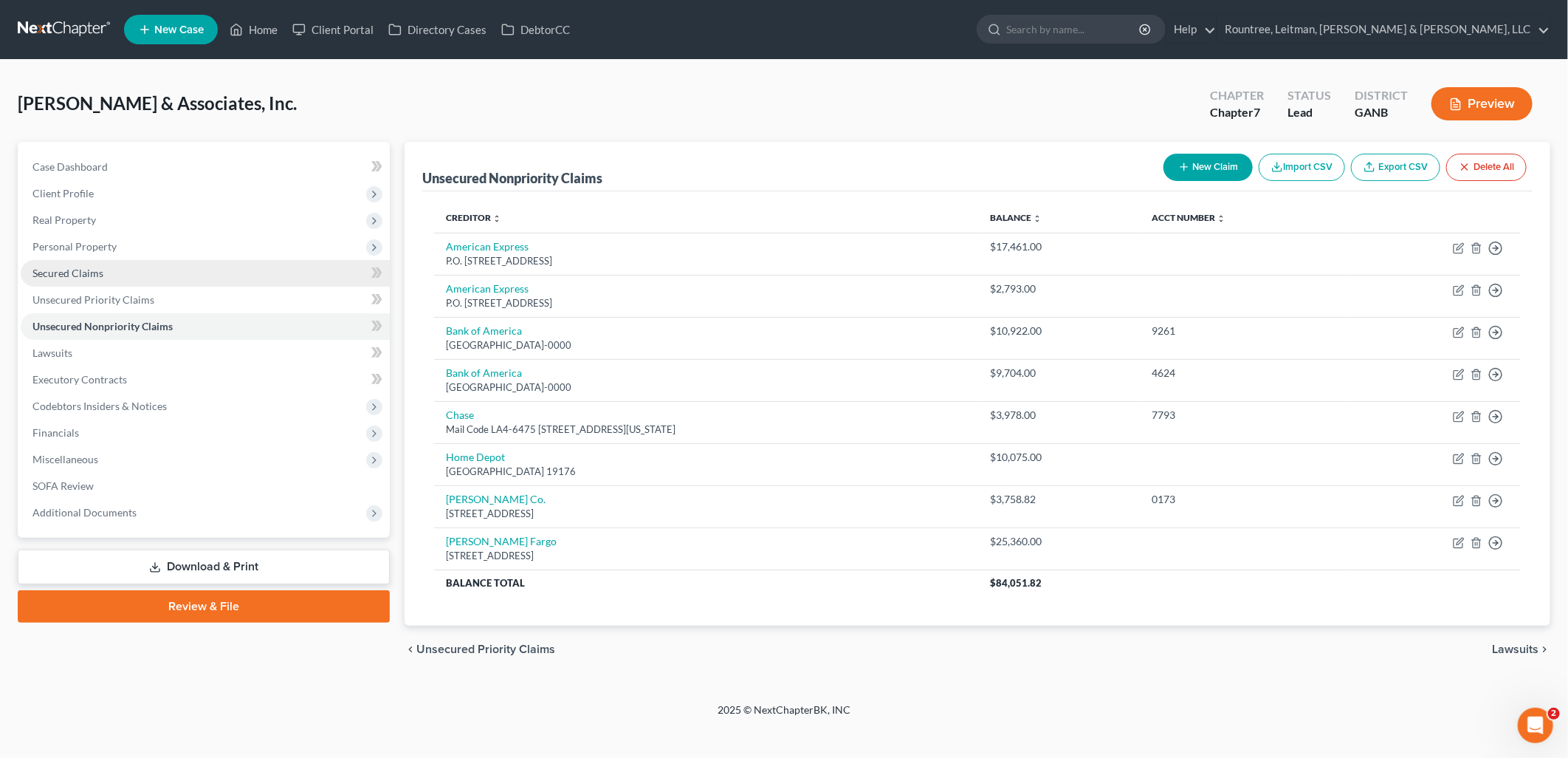
click at [98, 274] on span "Secured Claims" at bounding box center [67, 272] width 71 height 13
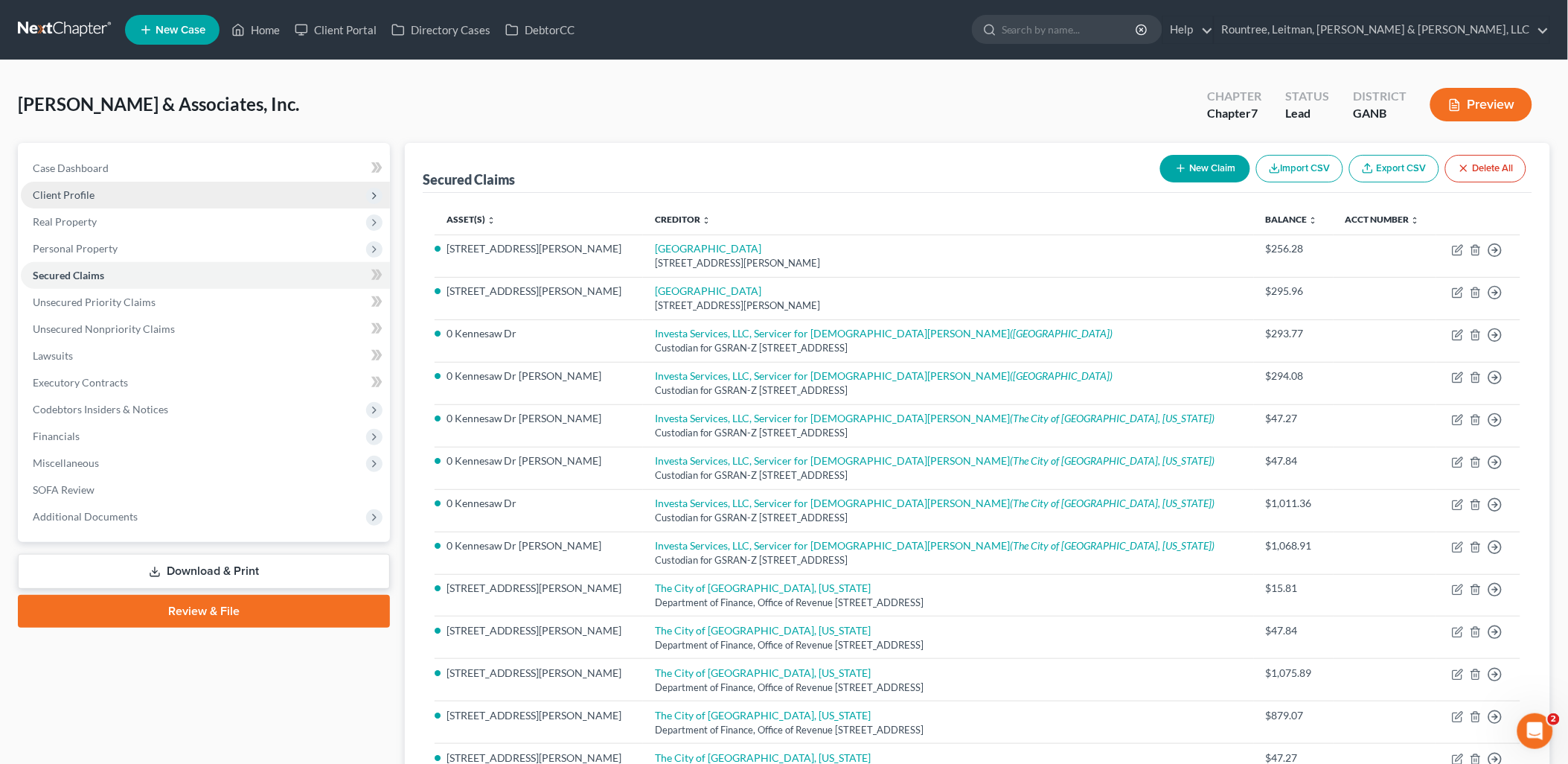
click at [146, 204] on span "Client Profile" at bounding box center [205, 195] width 369 height 27
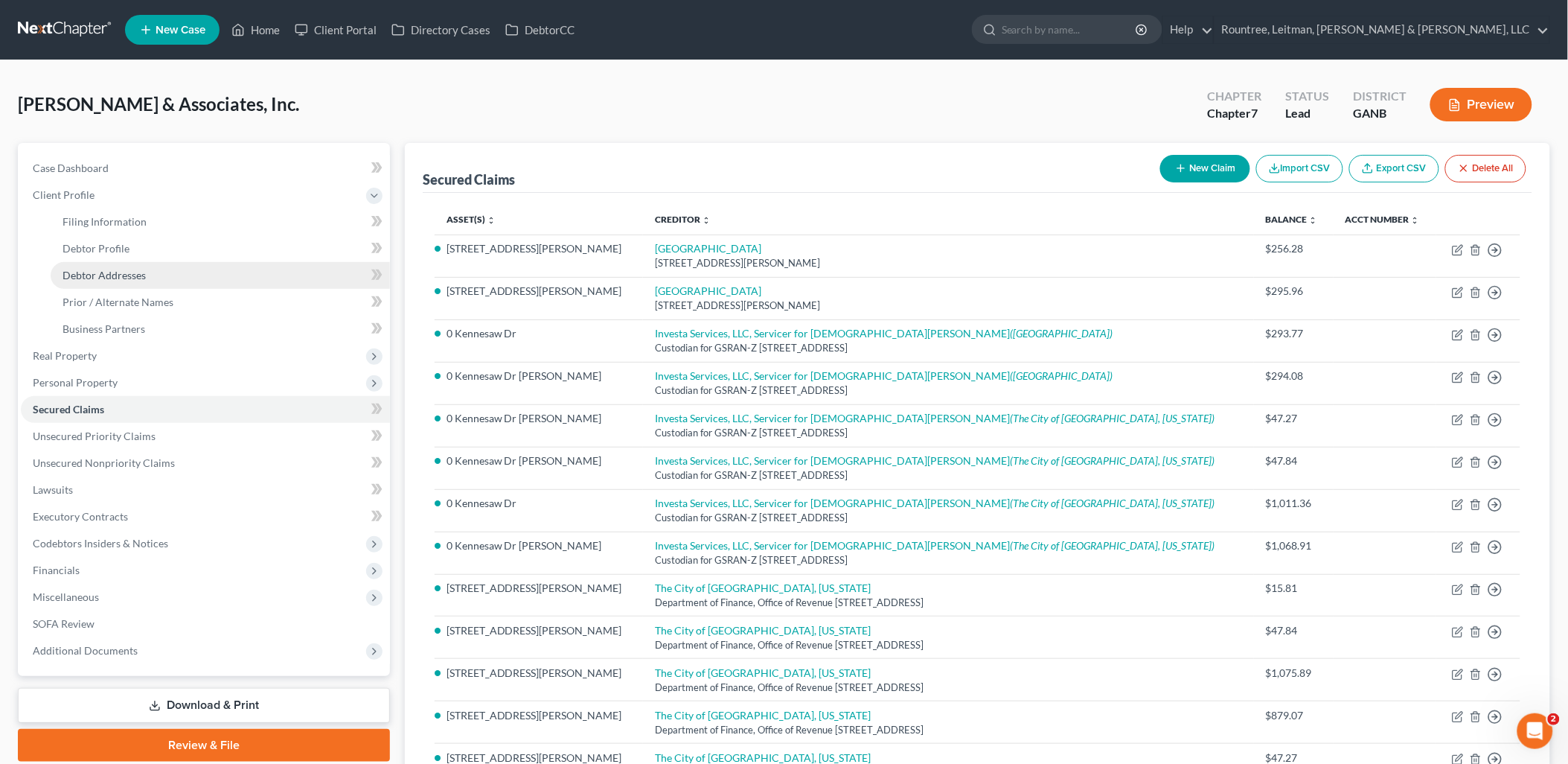
click at [125, 274] on span "Debtor Addresses" at bounding box center [104, 274] width 83 height 13
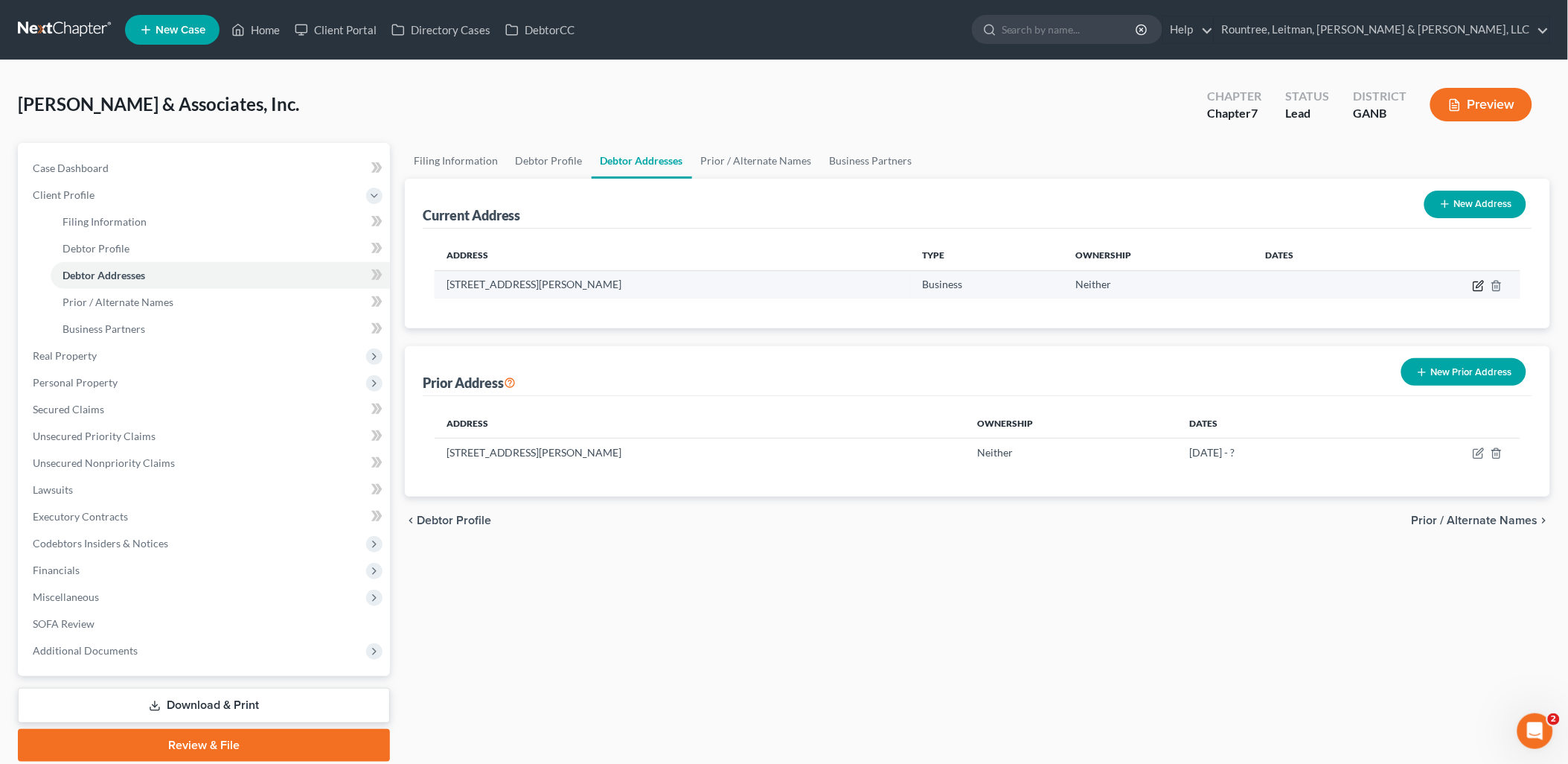
click at [1482, 285] on icon "button" at bounding box center [1479, 286] width 12 height 12
select select "10"
select select "0"
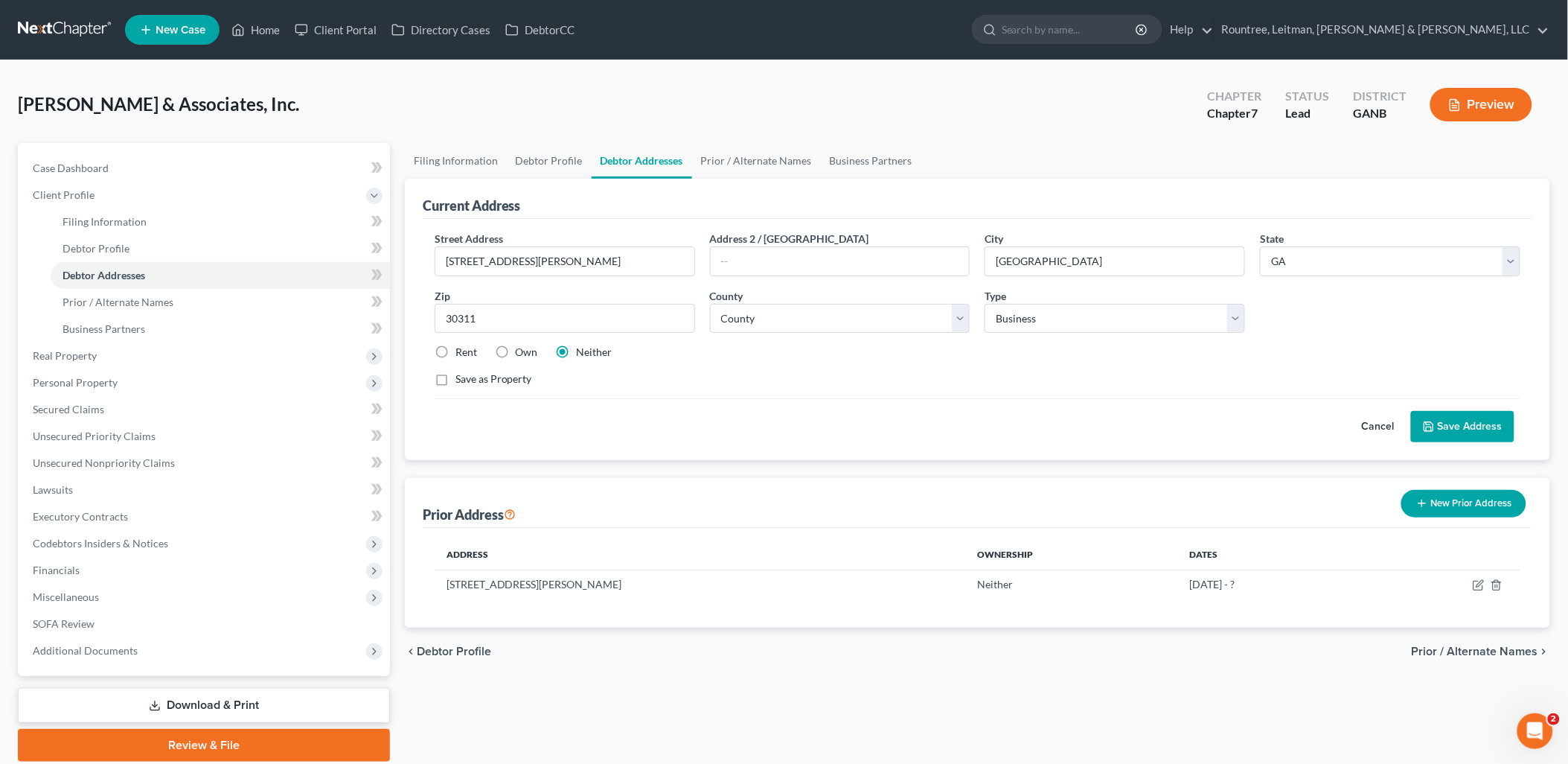
click at [1361, 427] on button "Cancel" at bounding box center [1378, 426] width 65 height 30
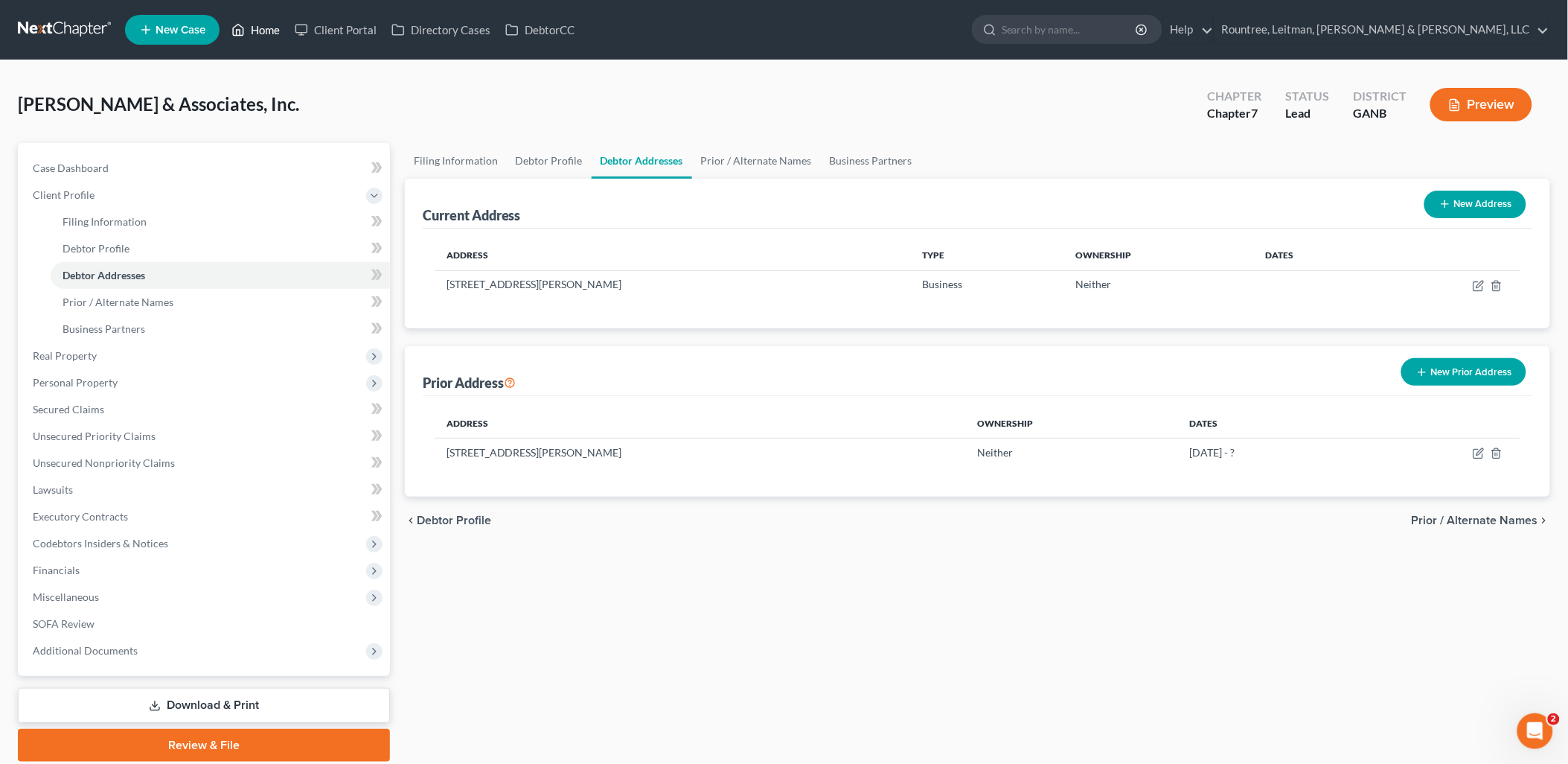
click at [267, 27] on link "Home" at bounding box center [255, 29] width 63 height 27
click at [166, 352] on span "Real Property" at bounding box center [205, 355] width 369 height 27
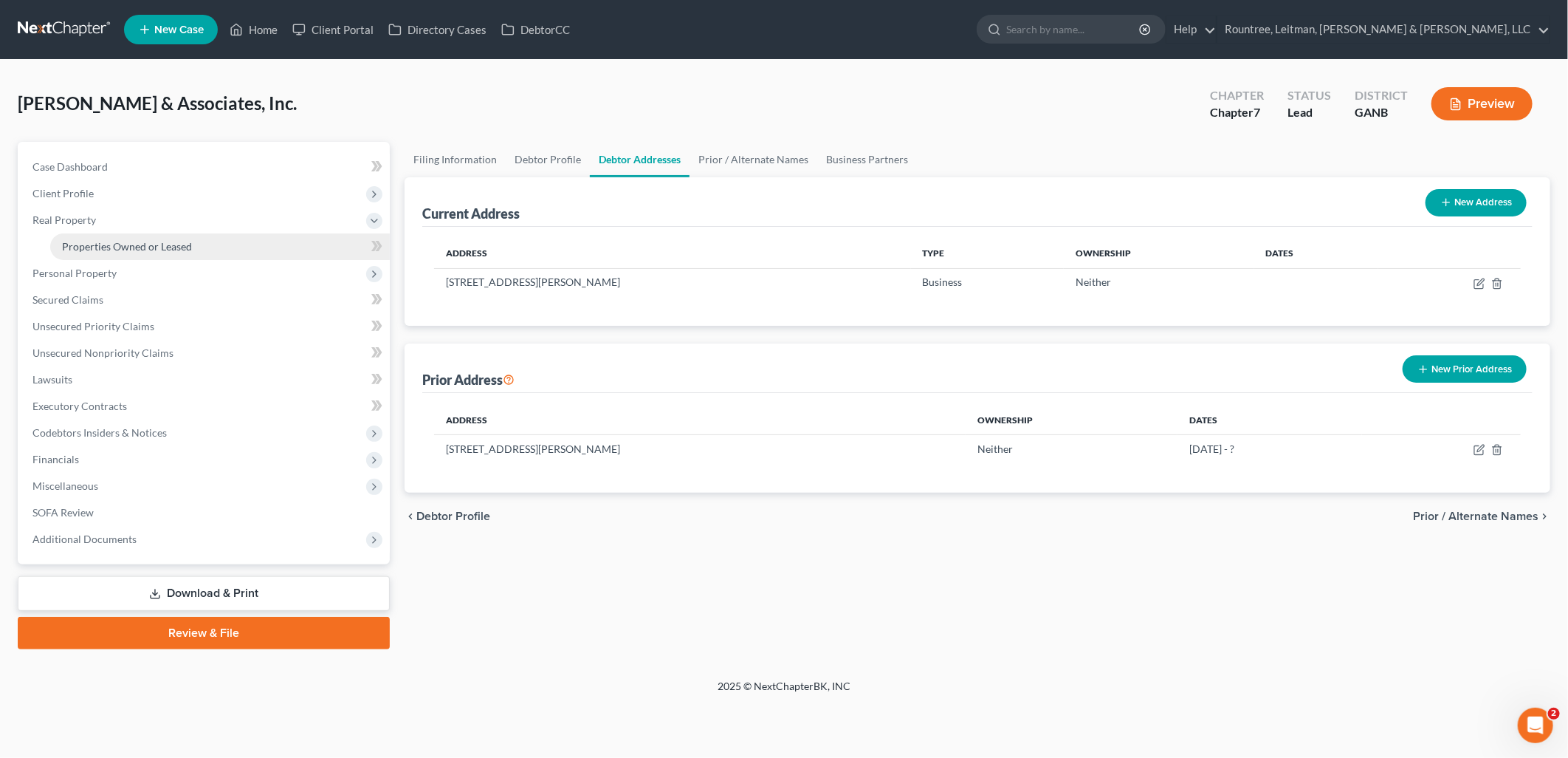
click at [165, 246] on span "Properties Owned or Leased" at bounding box center [127, 246] width 130 height 13
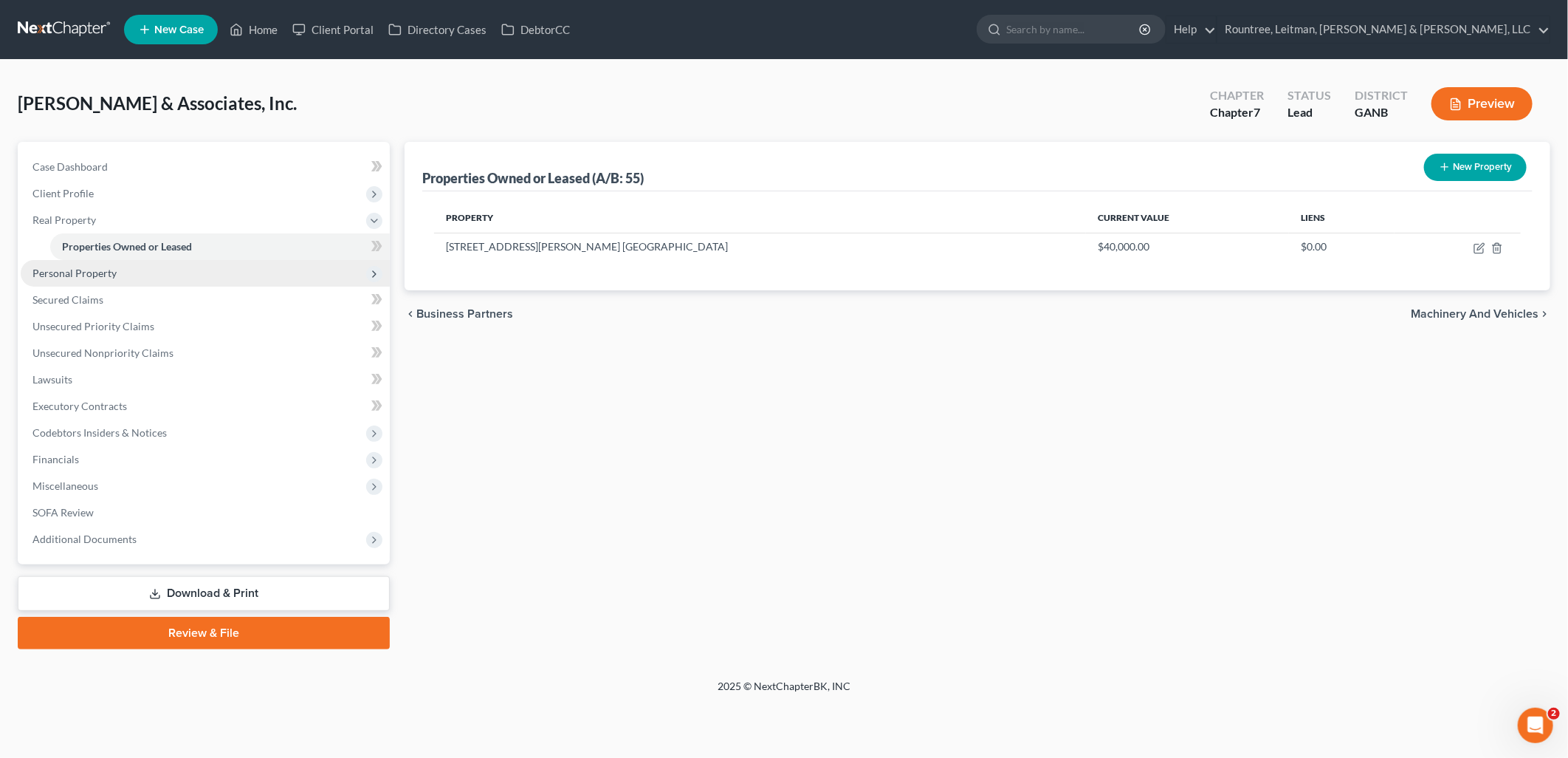
click at [141, 274] on span "Personal Property" at bounding box center [205, 273] width 369 height 26
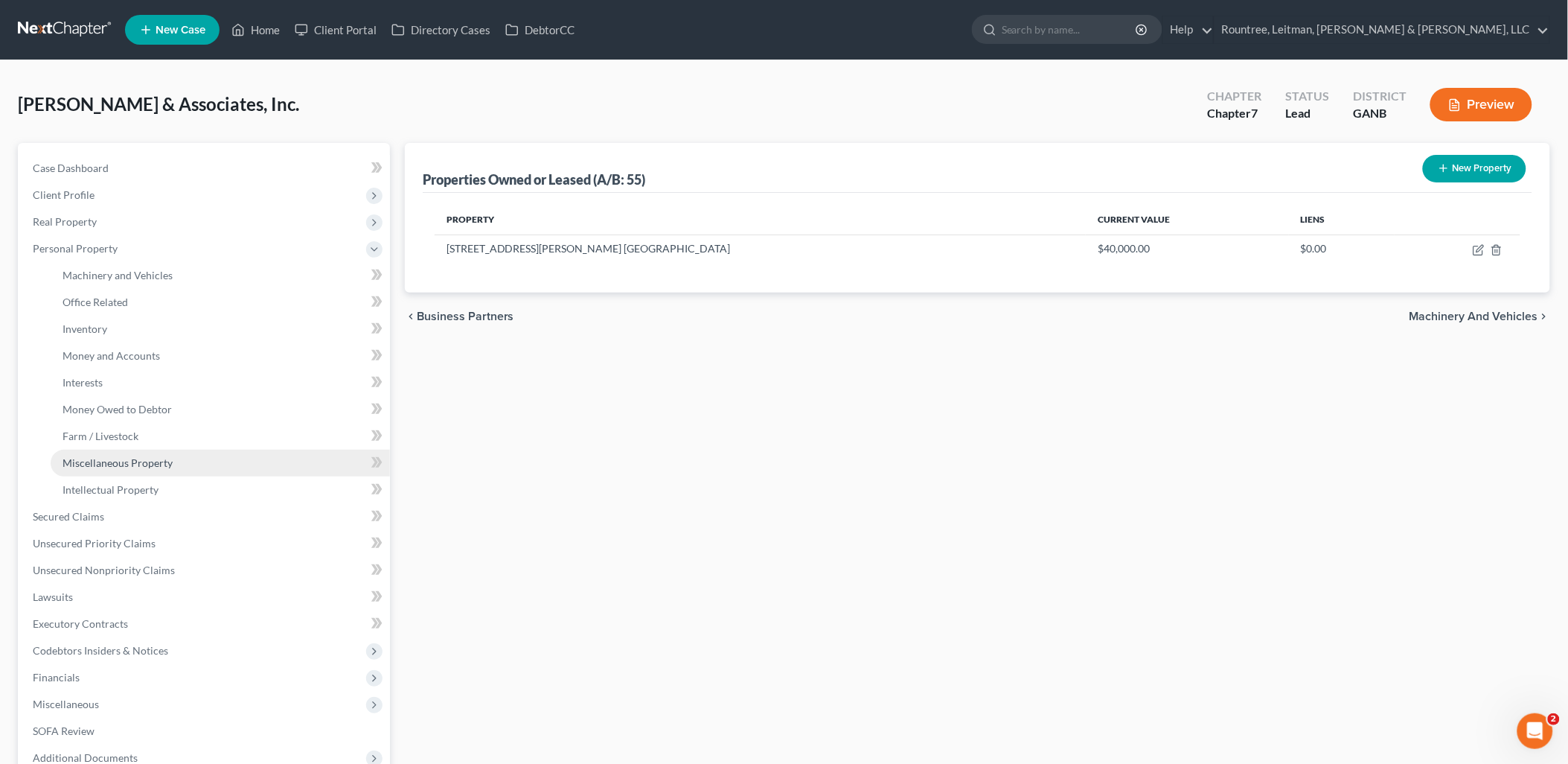
click at [146, 473] on link "Miscellaneous Property" at bounding box center [220, 462] width 339 height 27
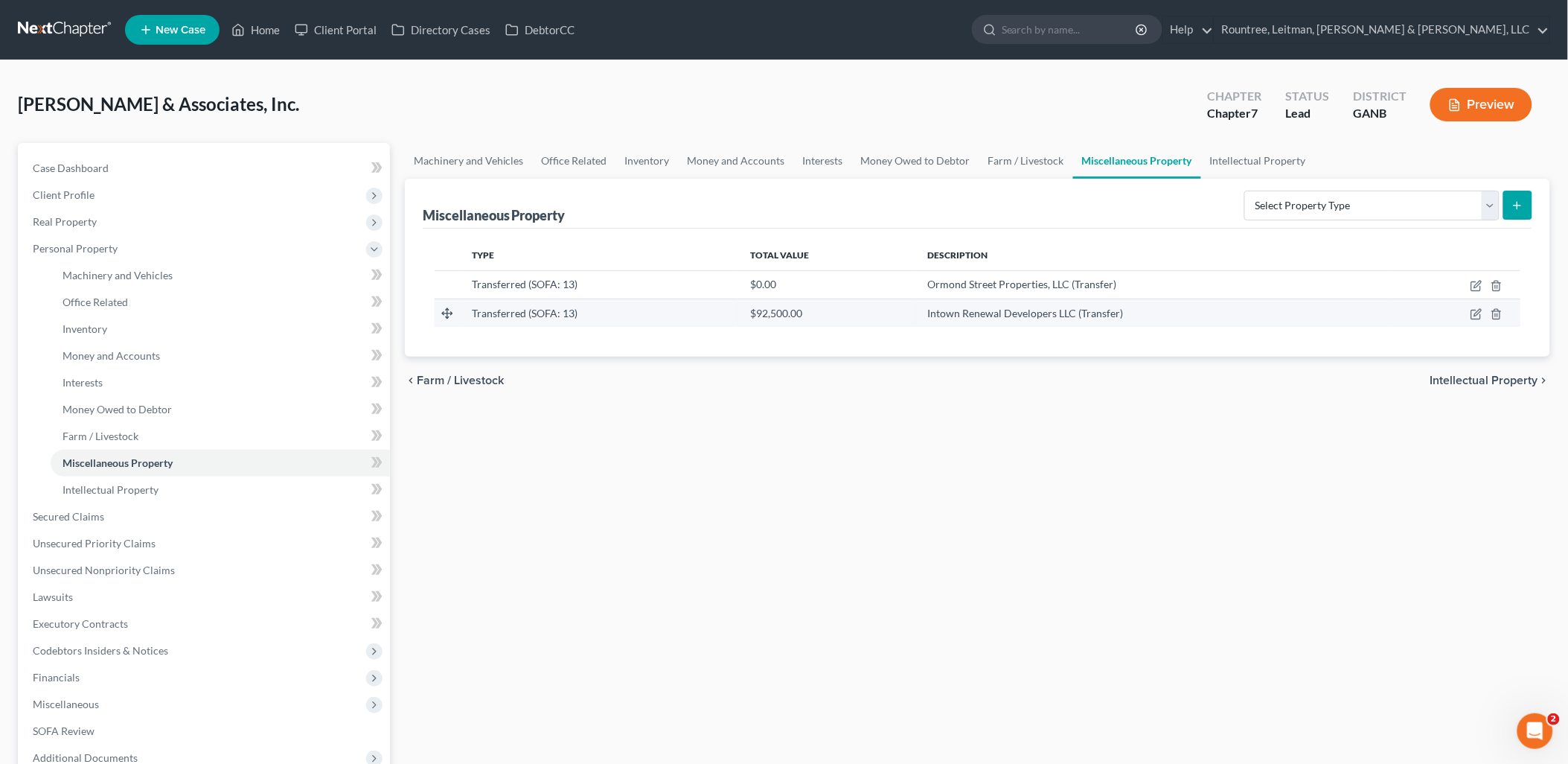
click at [1469, 313] on td at bounding box center [1454, 312] width 133 height 28
click at [1470, 314] on icon "button" at bounding box center [1476, 314] width 12 height 12
select select "Ordinary ([DATE])"
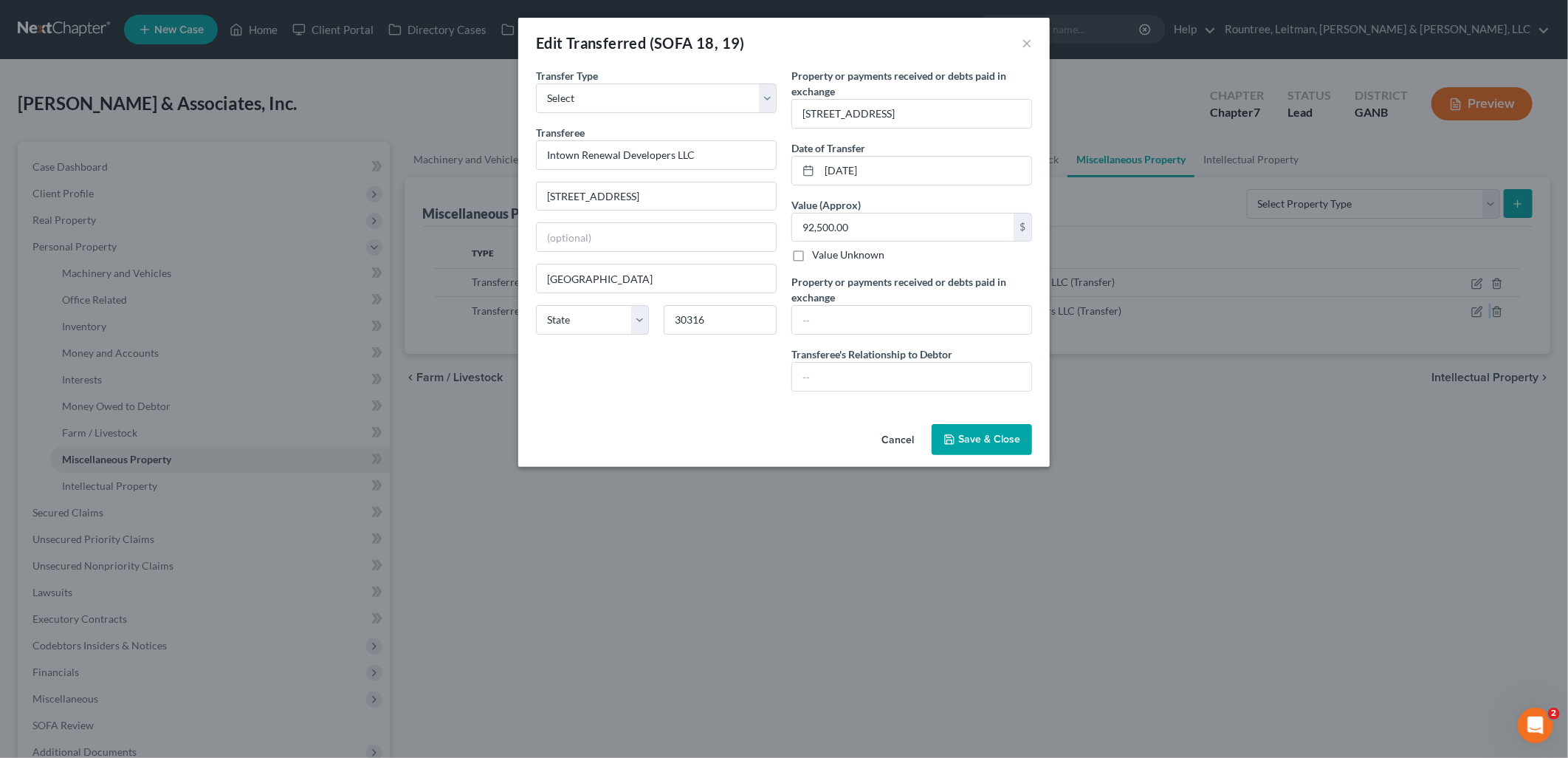
click at [901, 446] on button "Cancel" at bounding box center [898, 440] width 56 height 30
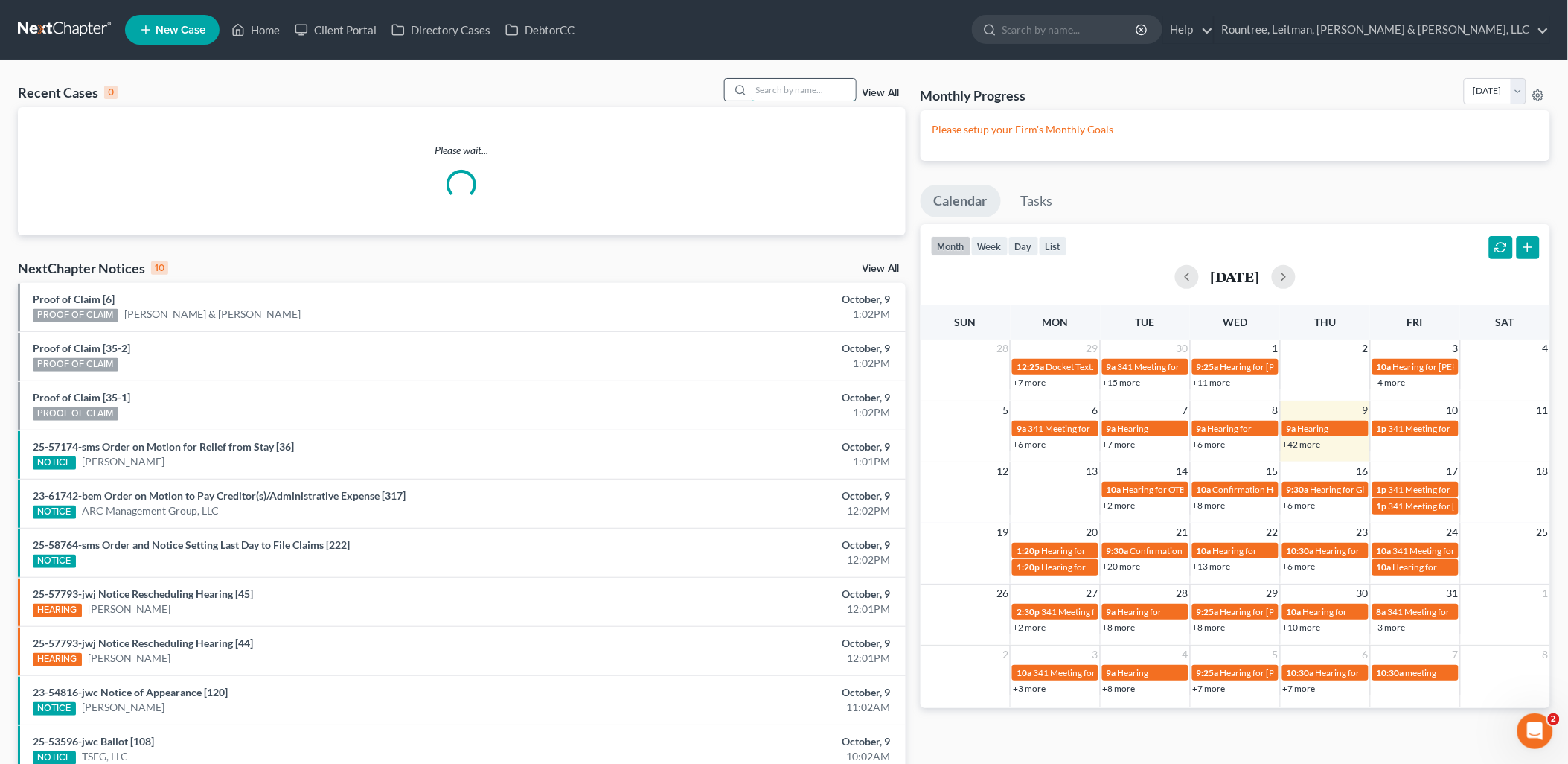
click at [786, 92] on input "search" at bounding box center [804, 89] width 105 height 21
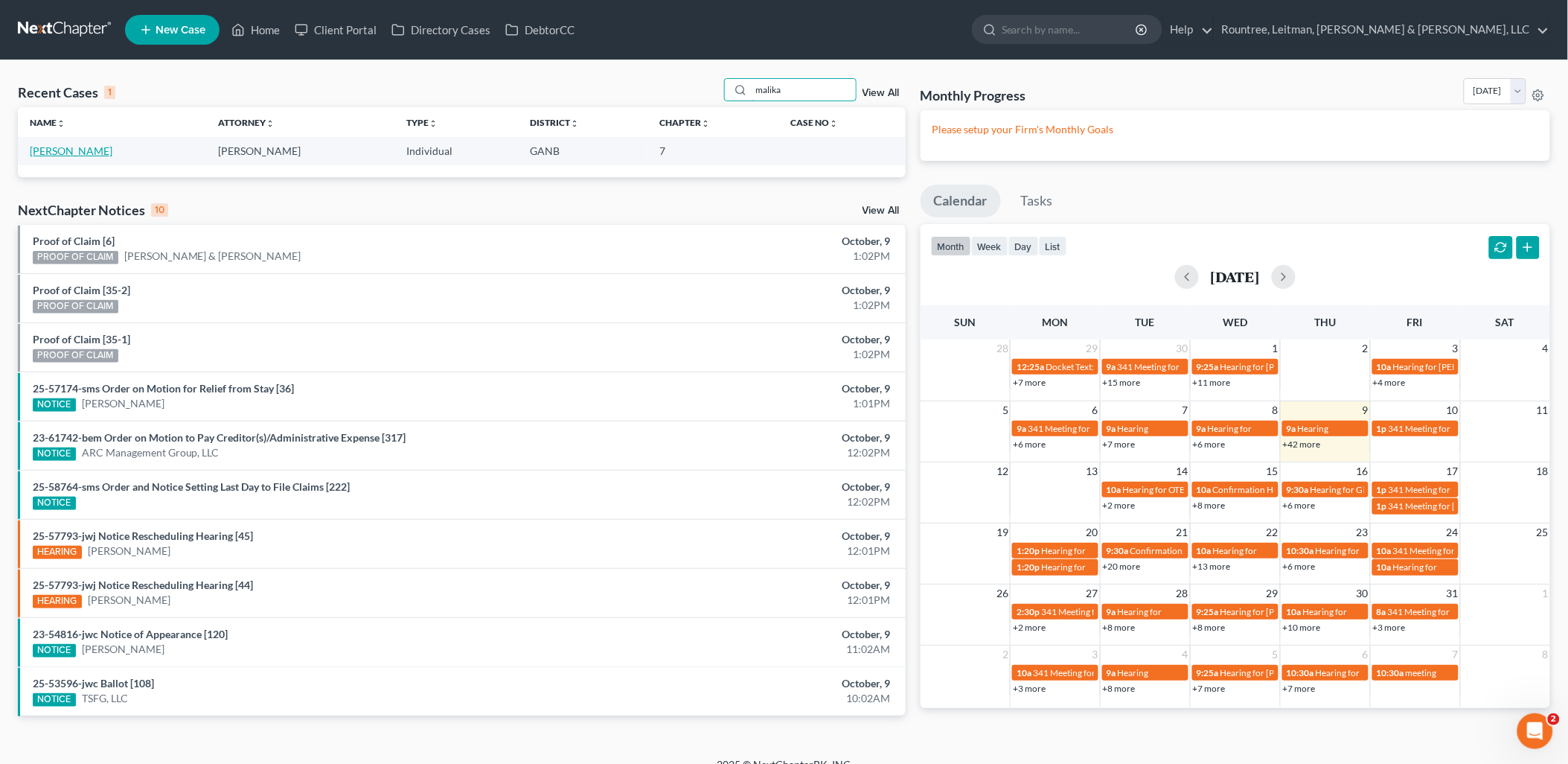
type input "malika"
click at [75, 149] on link "[PERSON_NAME]" at bounding box center [71, 150] width 82 height 13
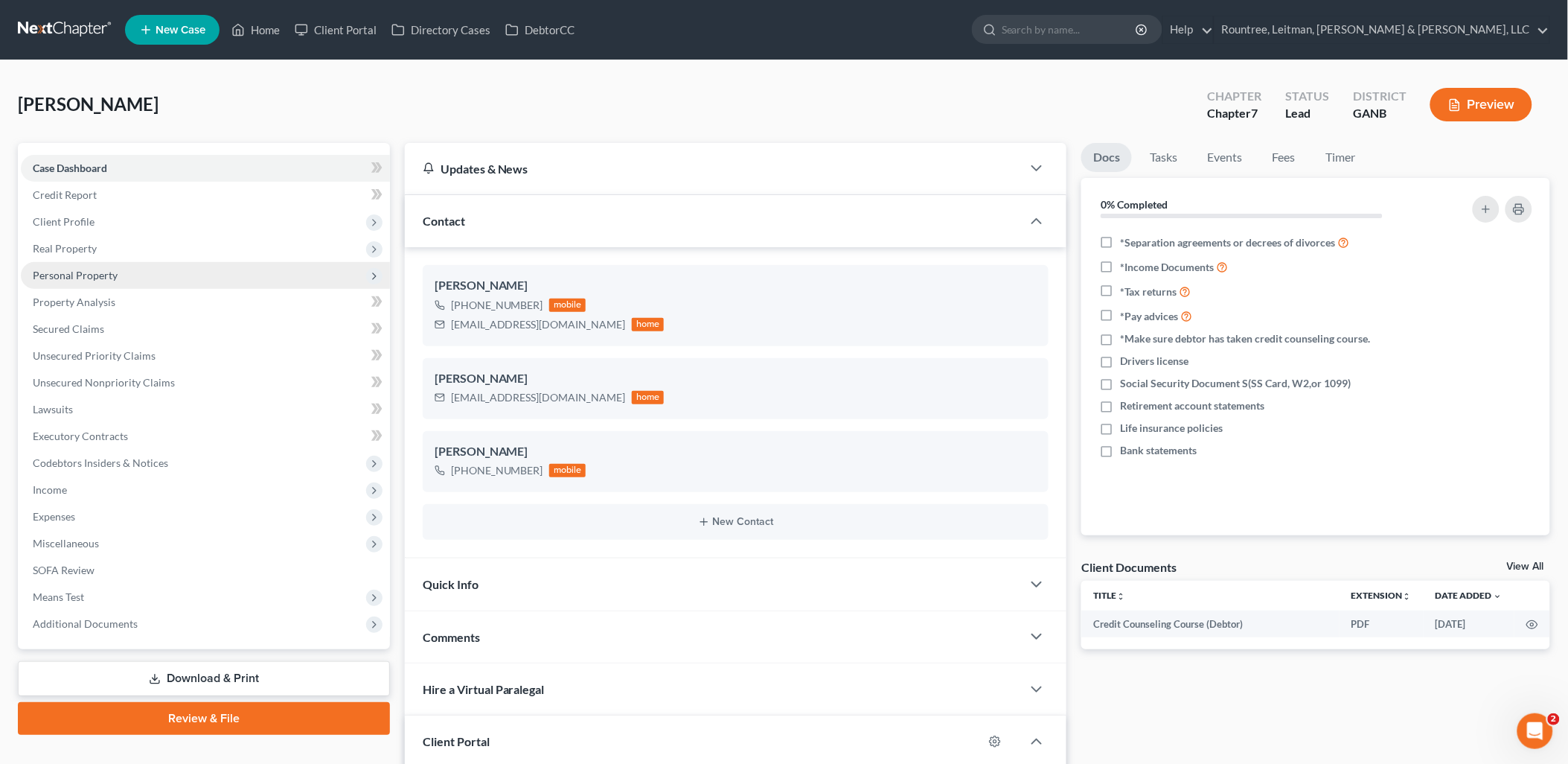
click at [105, 268] on span "Personal Property" at bounding box center [75, 274] width 85 height 13
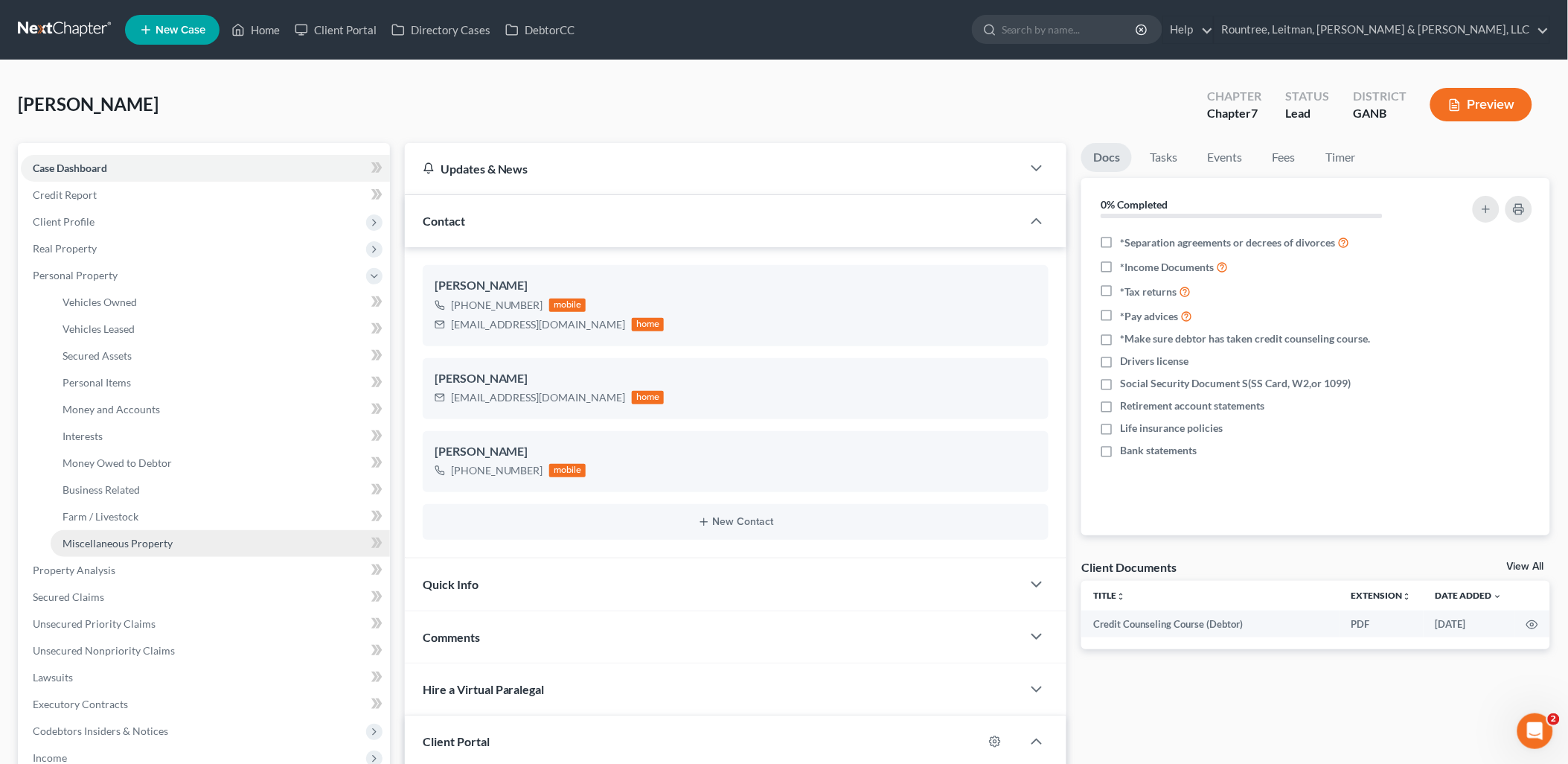
click at [117, 538] on span "Miscellaneous Property" at bounding box center [117, 543] width 110 height 13
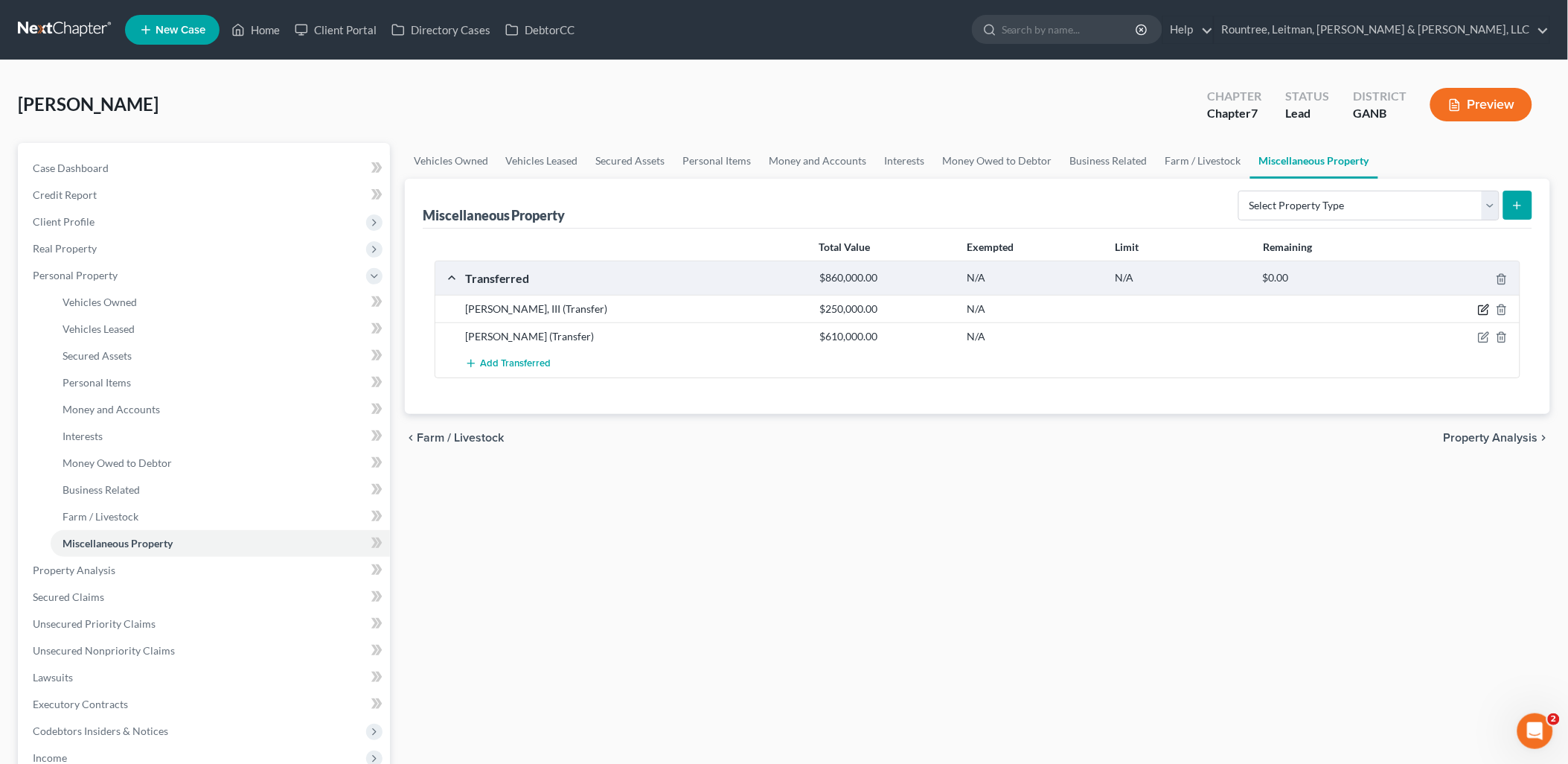
click at [1479, 315] on icon "button" at bounding box center [1484, 310] width 12 height 12
select select "Ordinary ([DATE])"
select select "10"
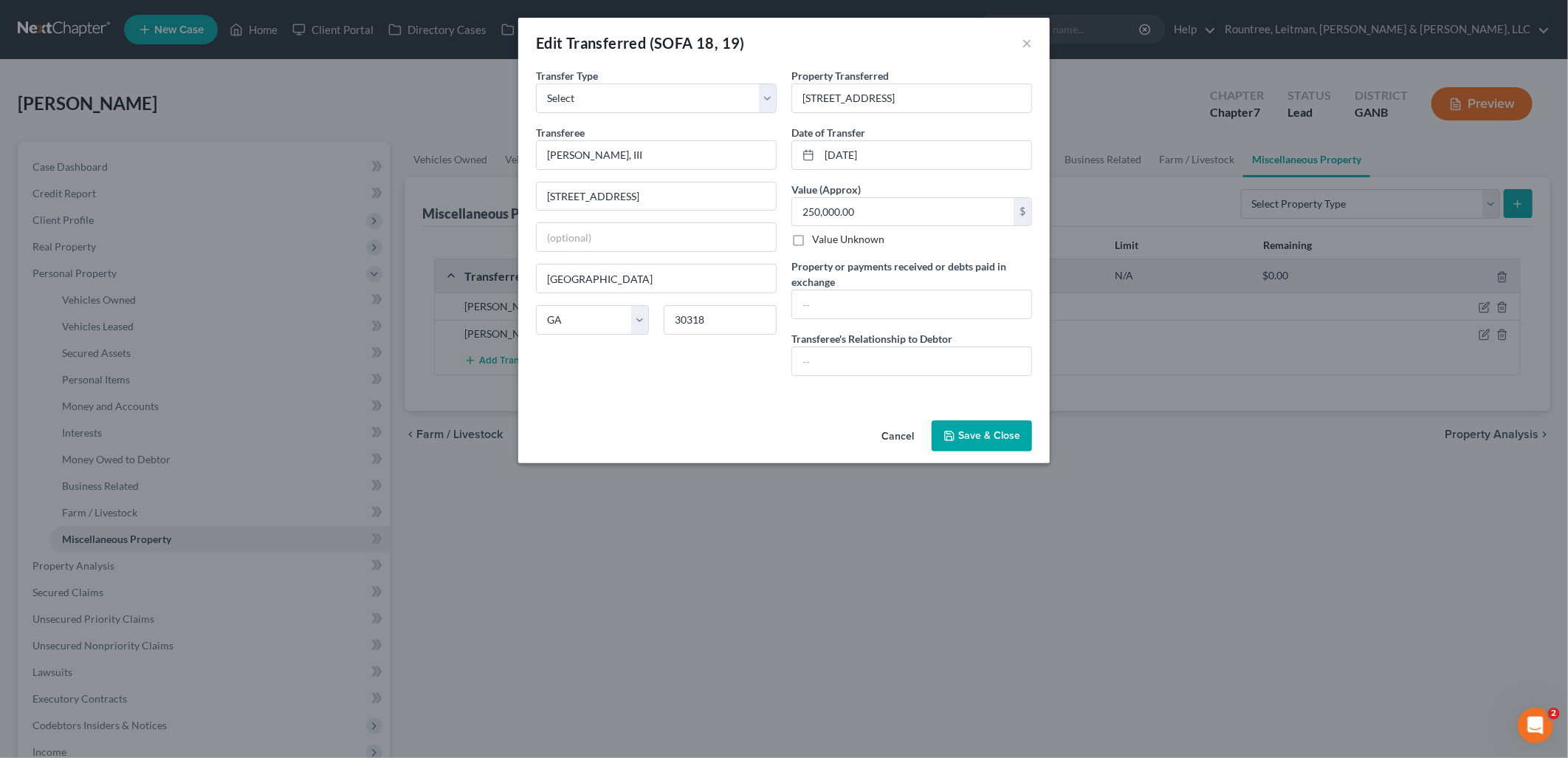
click at [890, 443] on button "Cancel" at bounding box center [898, 436] width 56 height 30
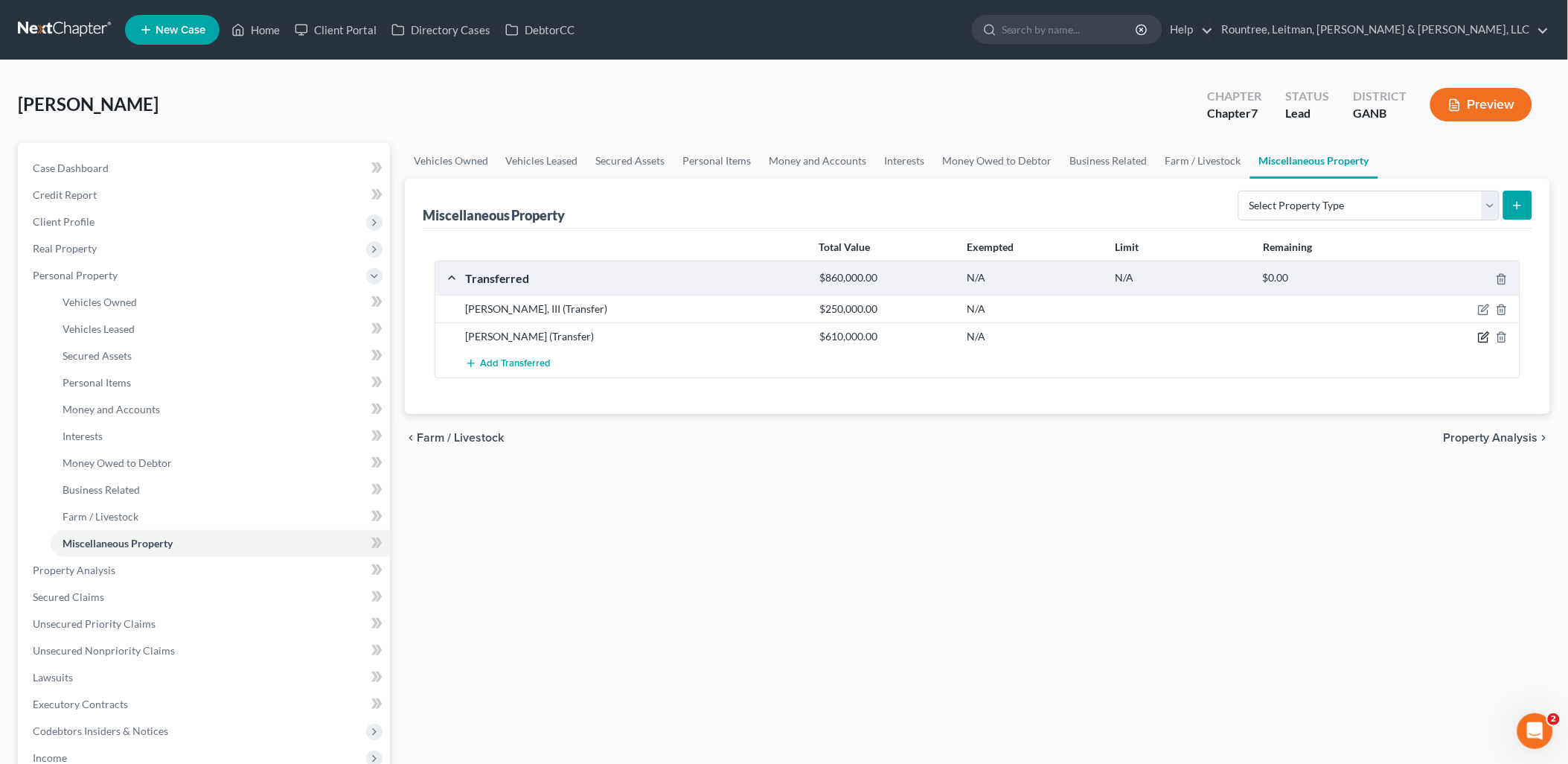
click at [1481, 340] on icon "button" at bounding box center [1484, 337] width 12 height 12
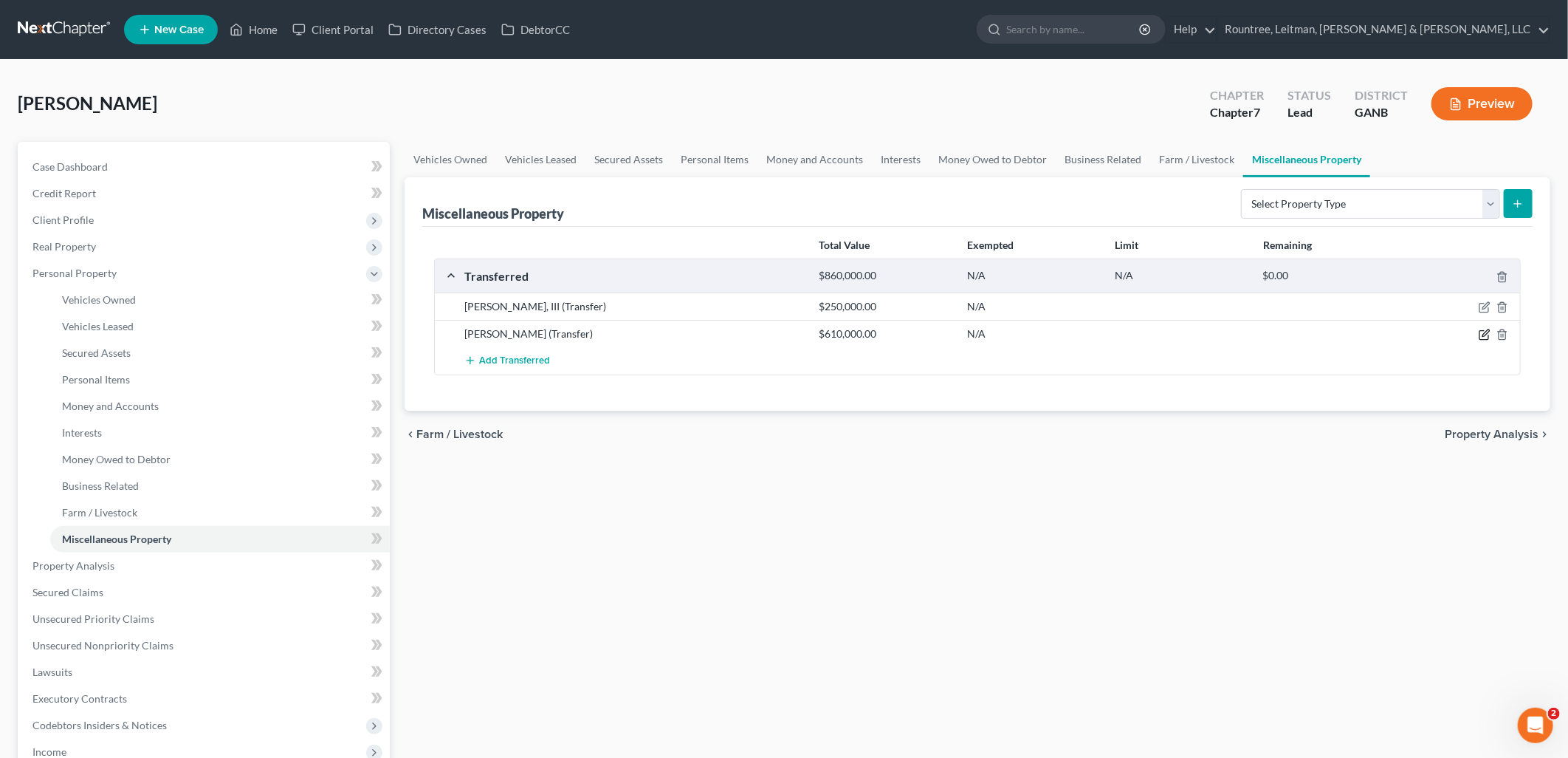
select select "Ordinary ([DATE])"
select select "10"
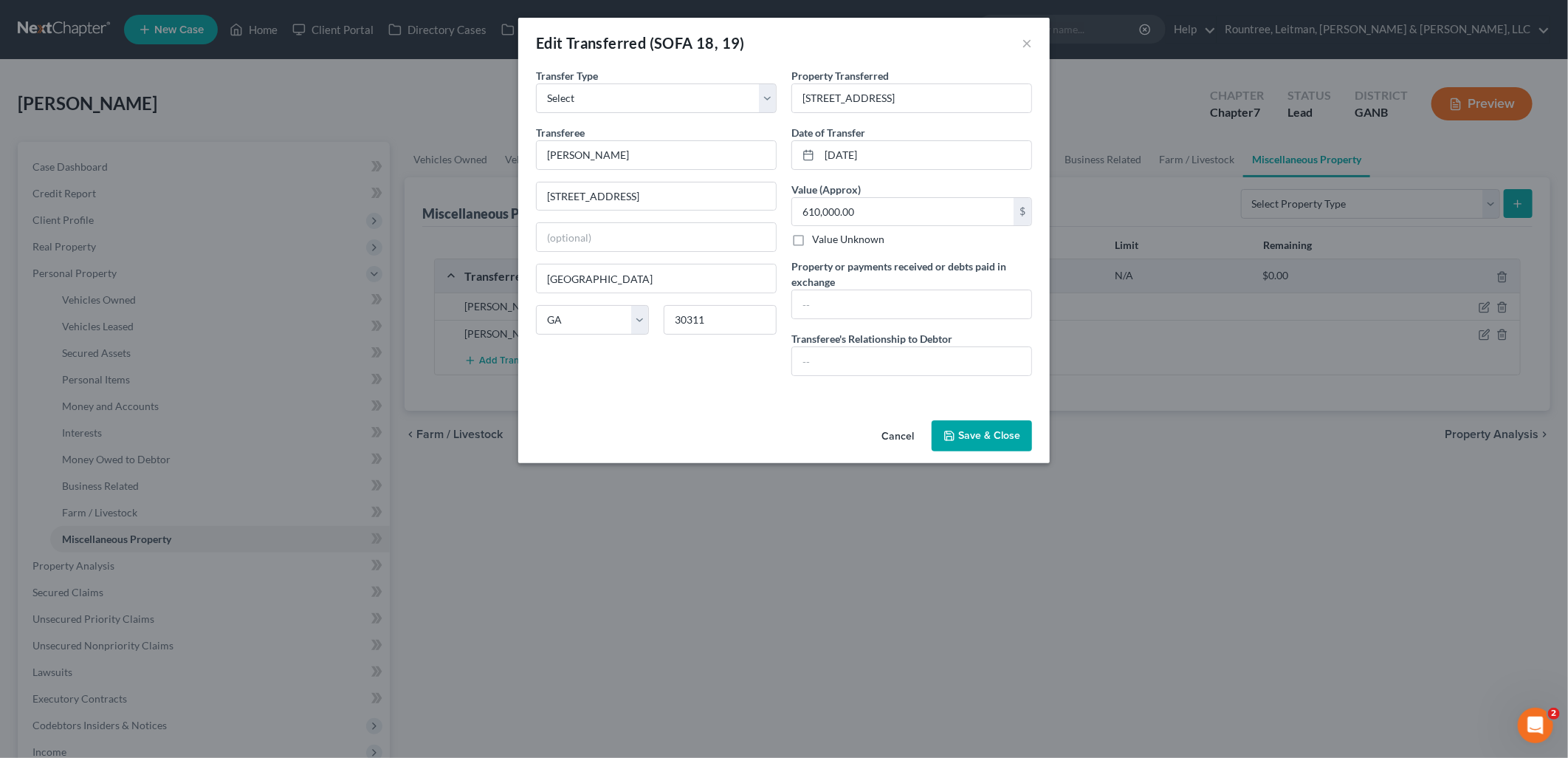
click at [881, 437] on button "Cancel" at bounding box center [898, 436] width 56 height 30
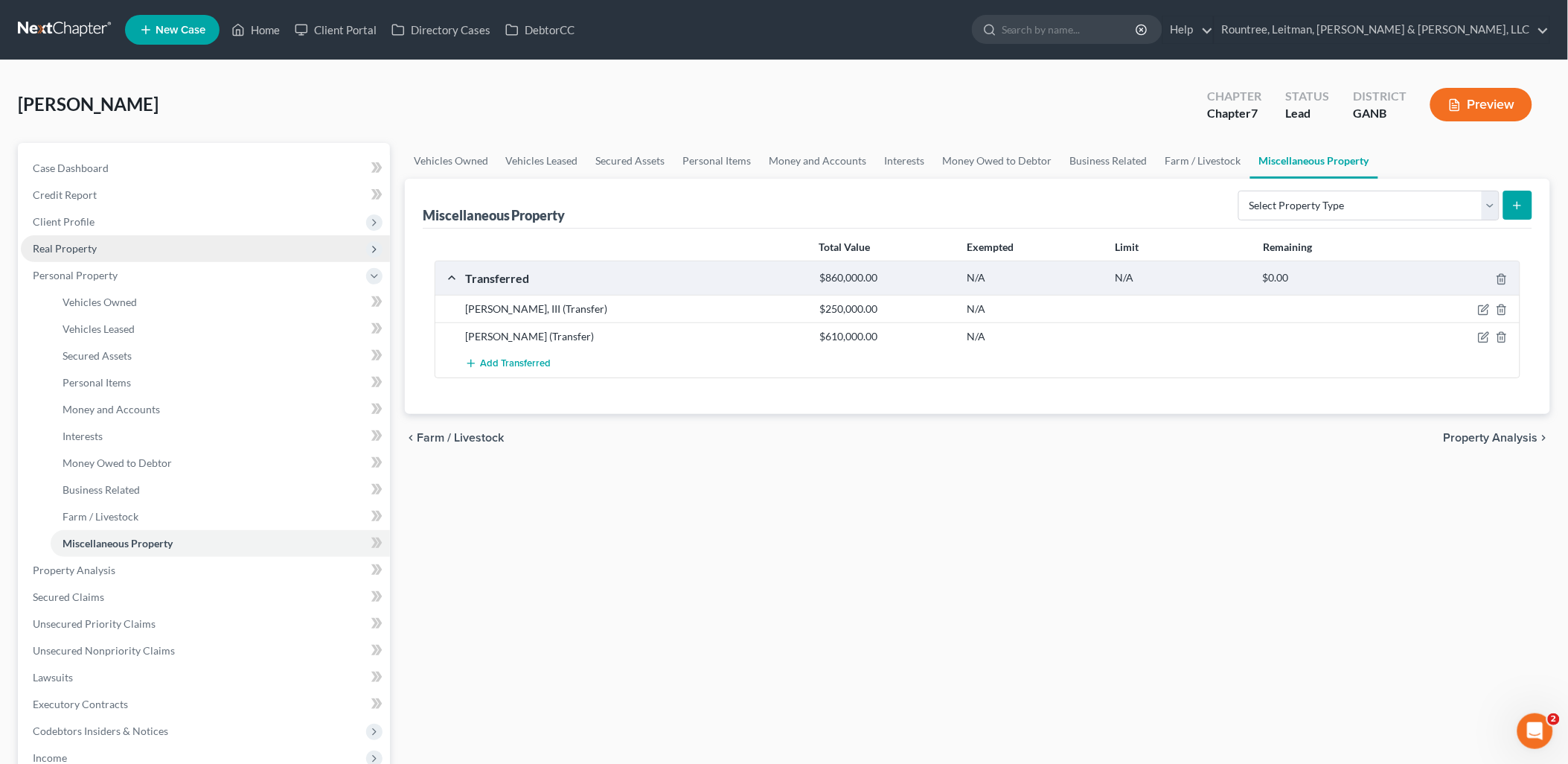
click at [86, 242] on span "Real Property" at bounding box center [64, 248] width 64 height 13
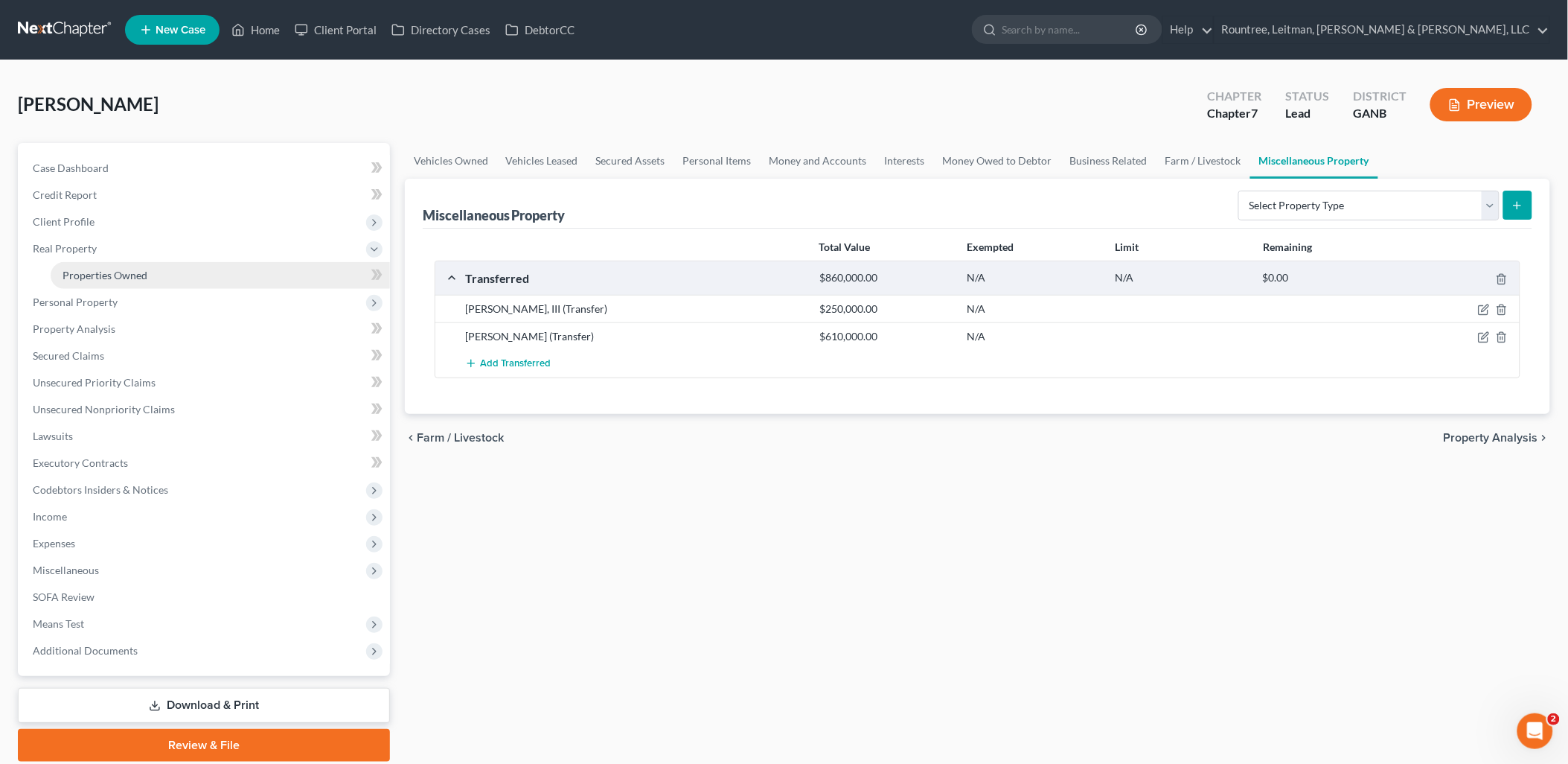
click at [93, 272] on span "Properties Owned" at bounding box center [105, 274] width 85 height 13
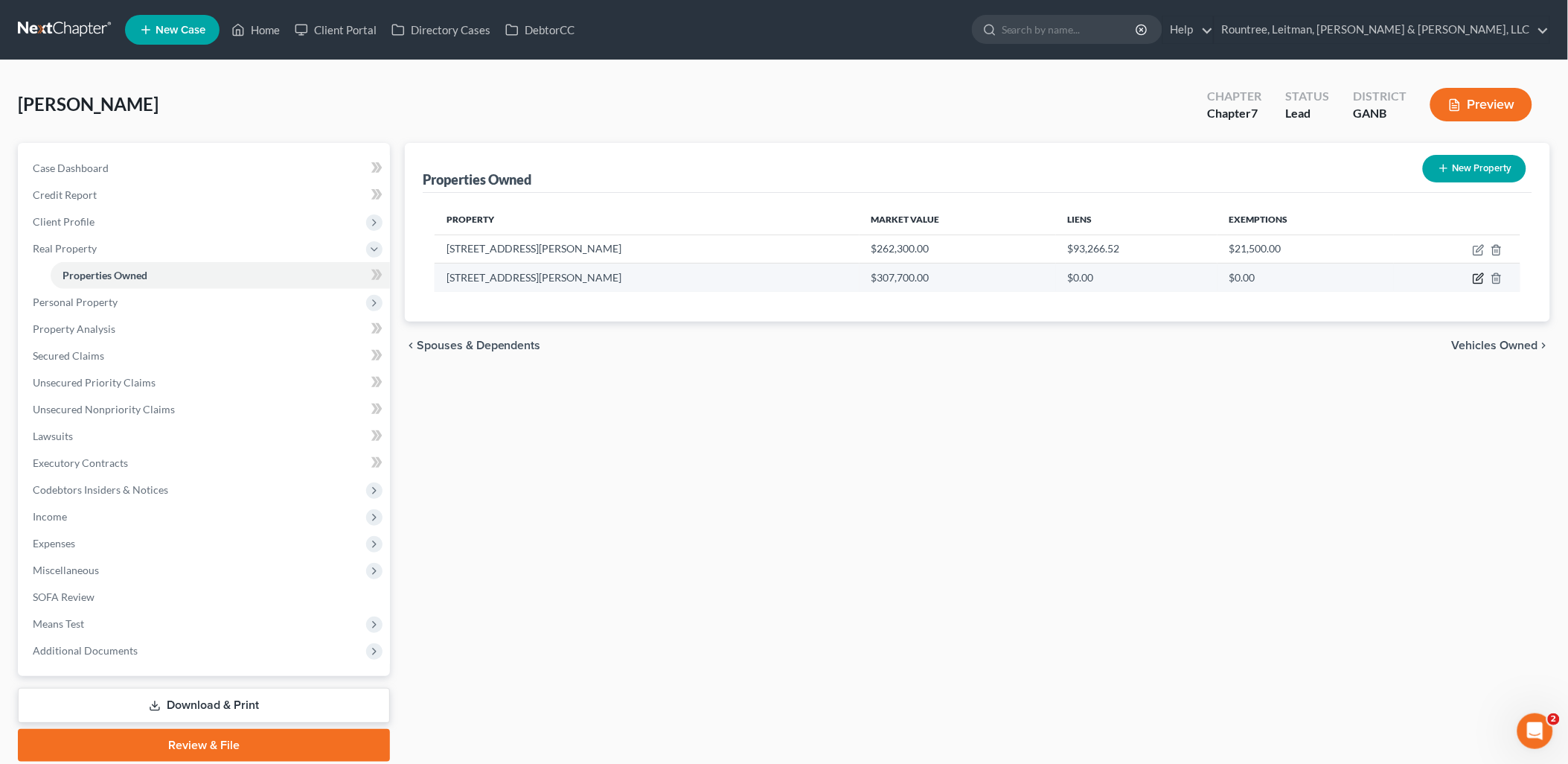
click at [1479, 274] on icon "button" at bounding box center [1479, 279] width 12 height 12
select select "10"
select select "3"
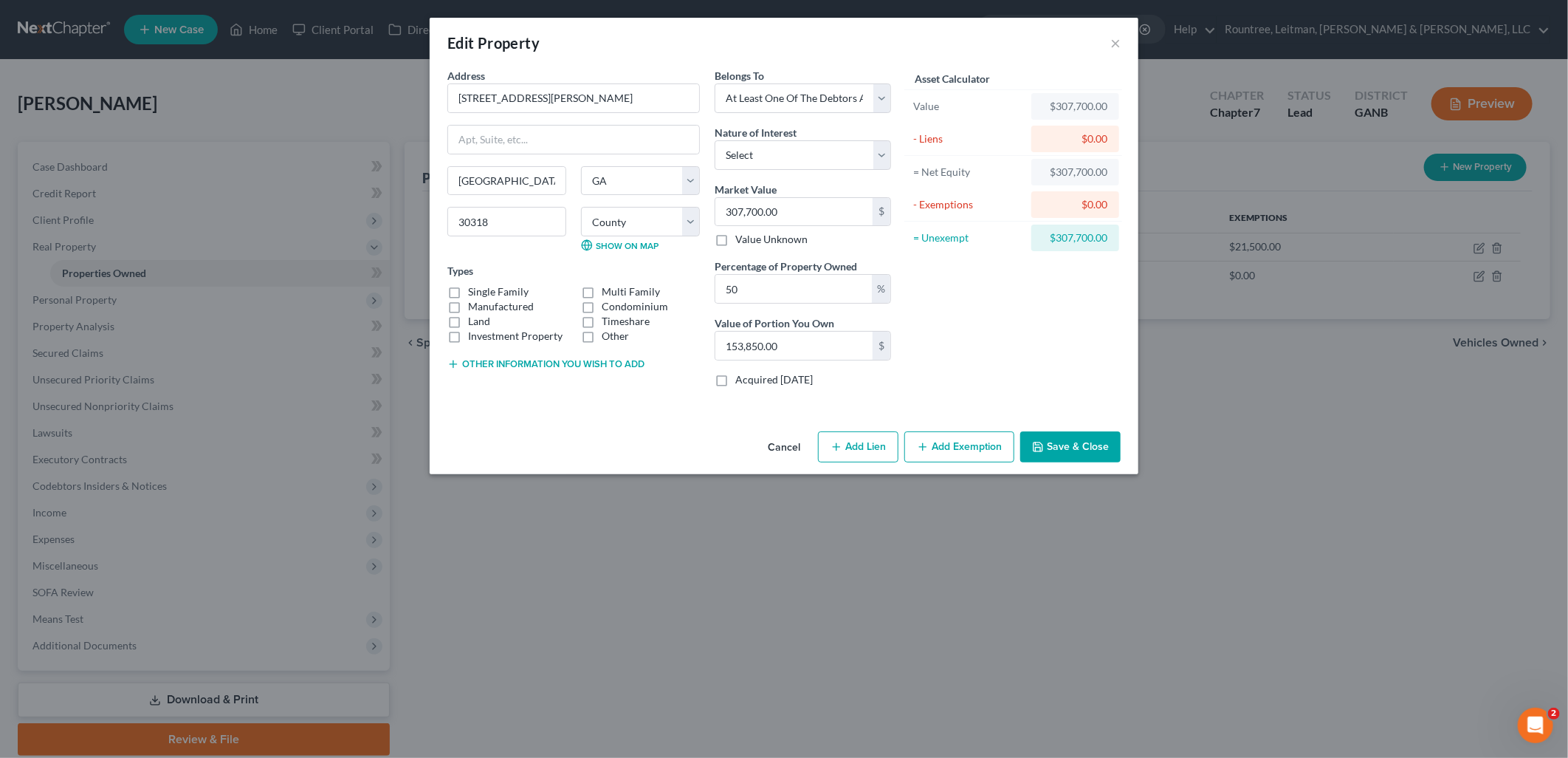
click at [792, 440] on button "Cancel" at bounding box center [784, 447] width 56 height 30
